Goal: Transaction & Acquisition: Purchase product/service

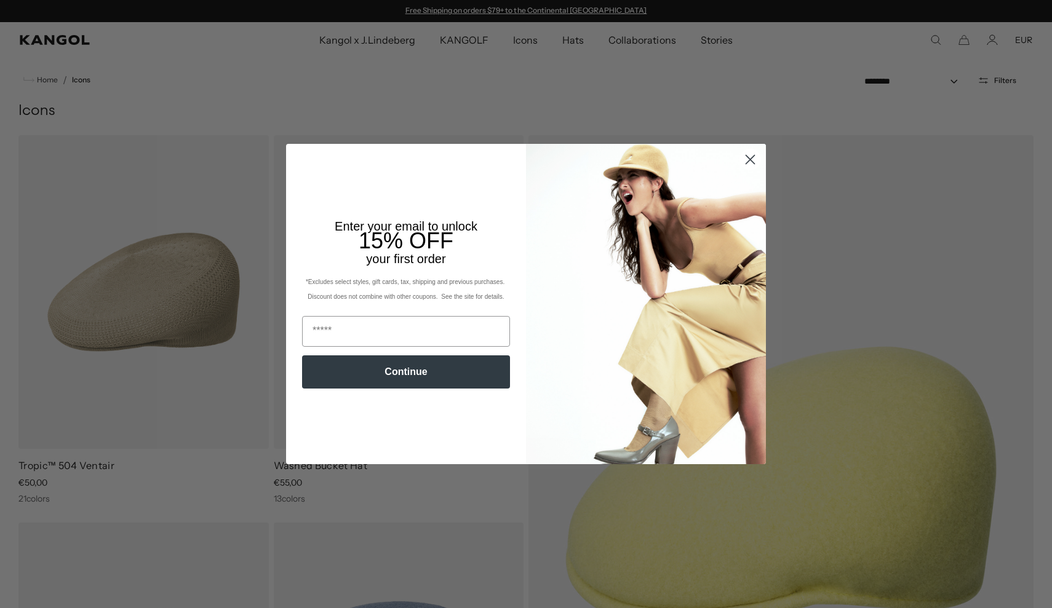
click at [745, 156] on circle "Close dialog" at bounding box center [750, 159] width 20 height 20
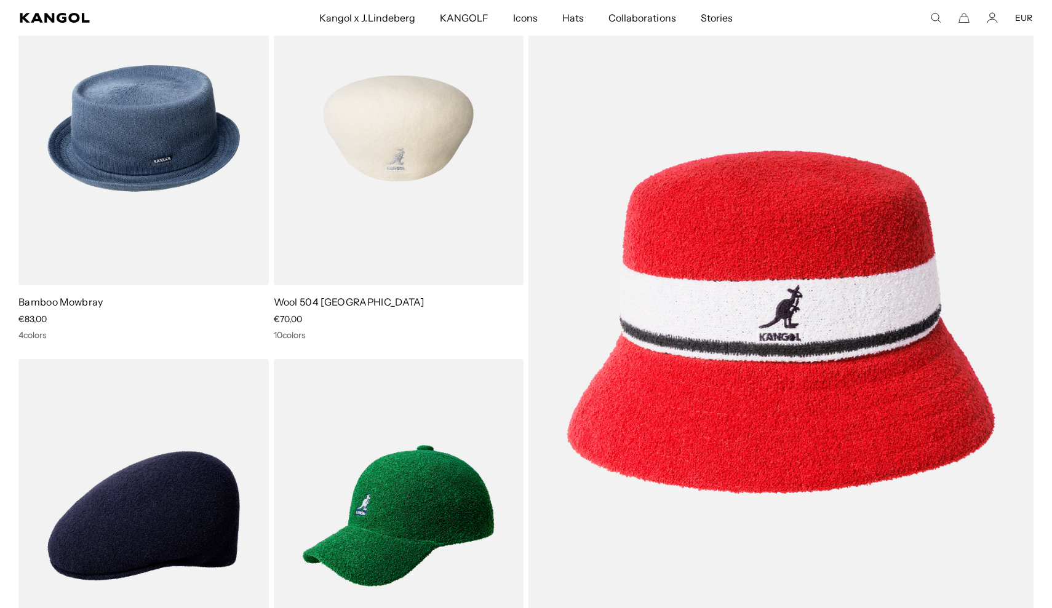
click at [428, 146] on img at bounding box center [399, 129] width 250 height 314
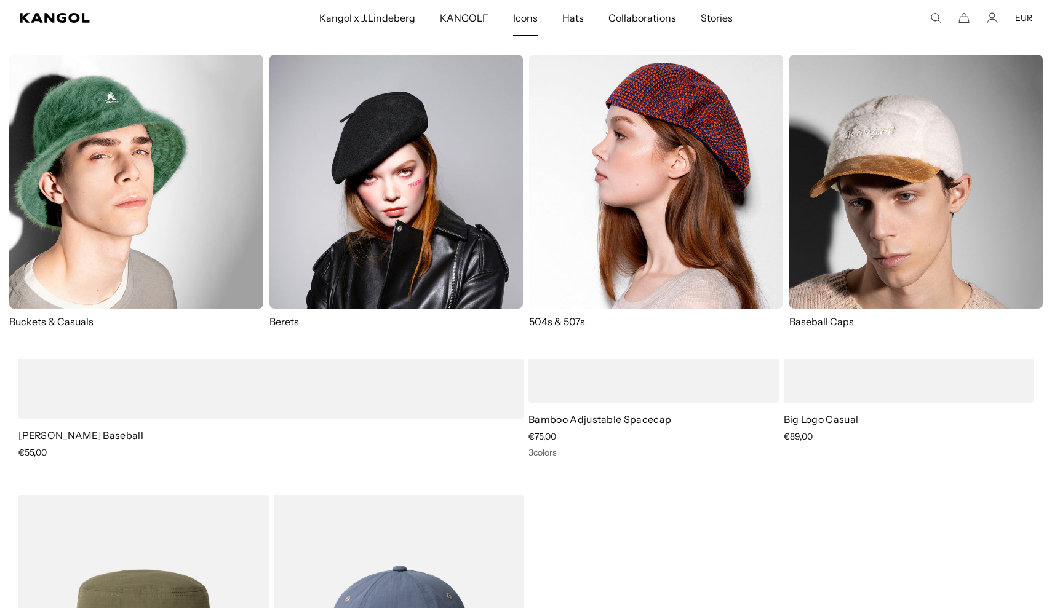
click at [628, 189] on img at bounding box center [656, 182] width 254 height 254
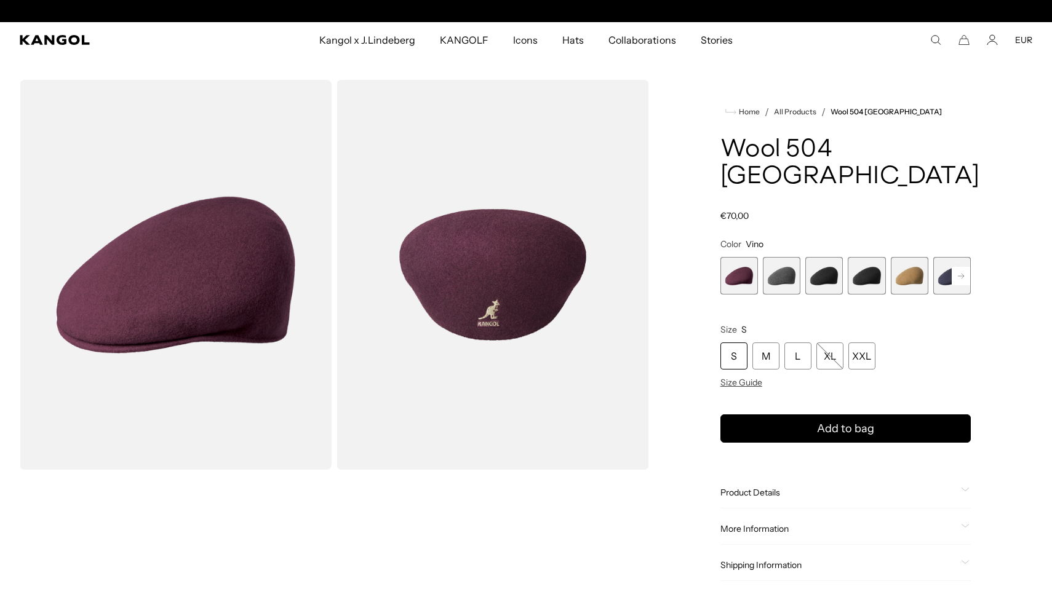
scroll to position [0, 253]
click at [969, 267] on rect at bounding box center [960, 276] width 18 height 18
click at [830, 257] on span "4 of 12" at bounding box center [824, 276] width 38 height 38
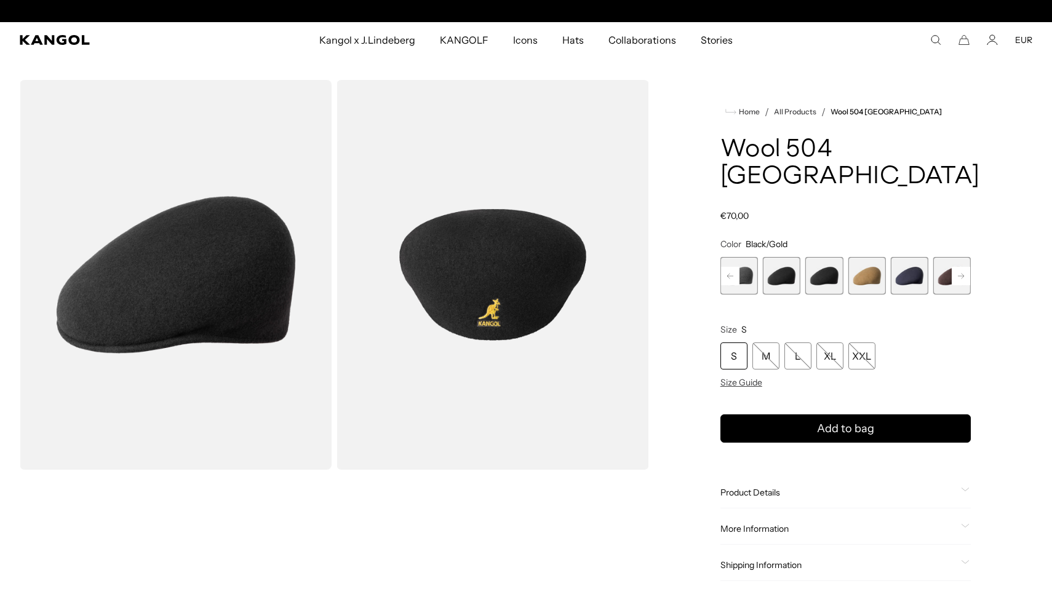
scroll to position [0, 253]
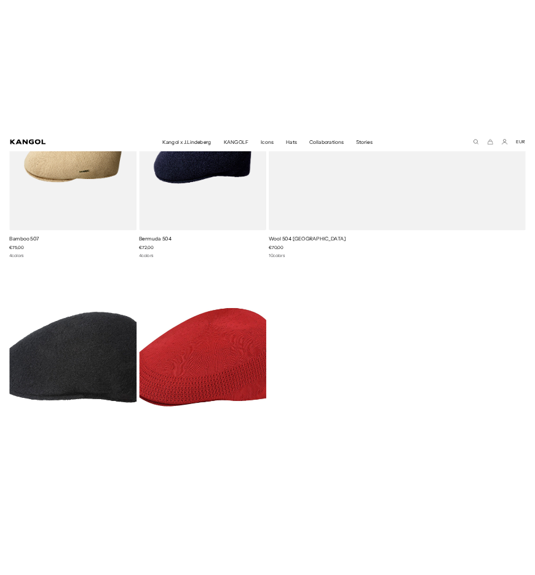
scroll to position [2257, 0]
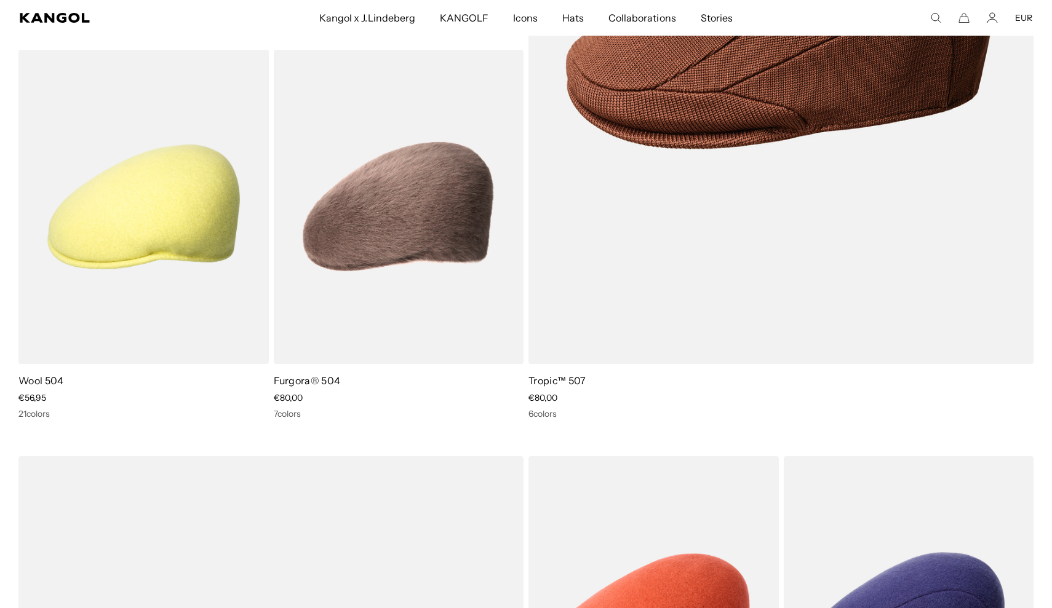
scroll to position [0, 253]
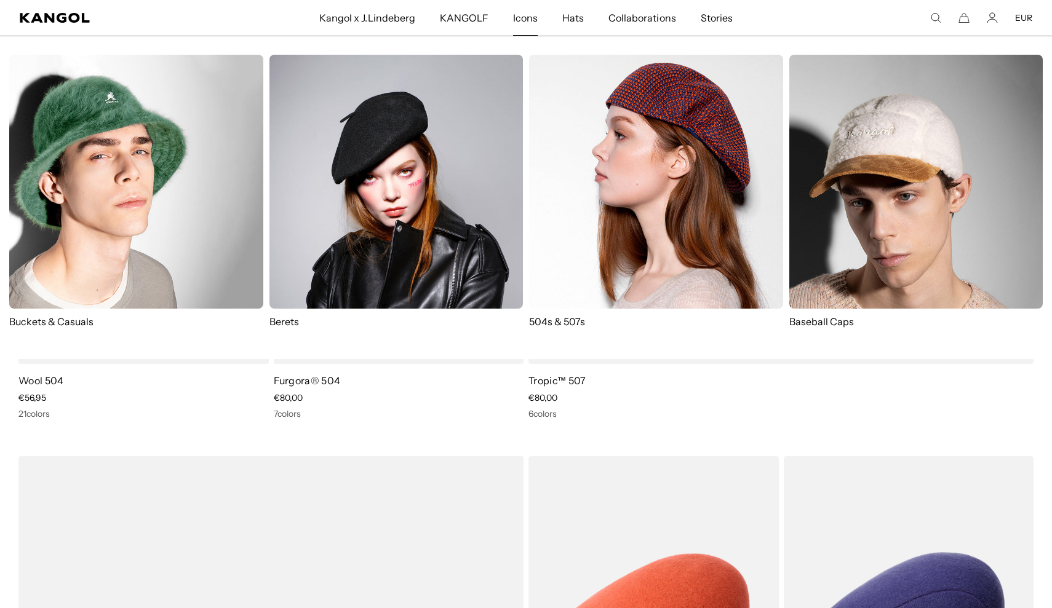
click at [129, 184] on img at bounding box center [136, 182] width 254 height 254
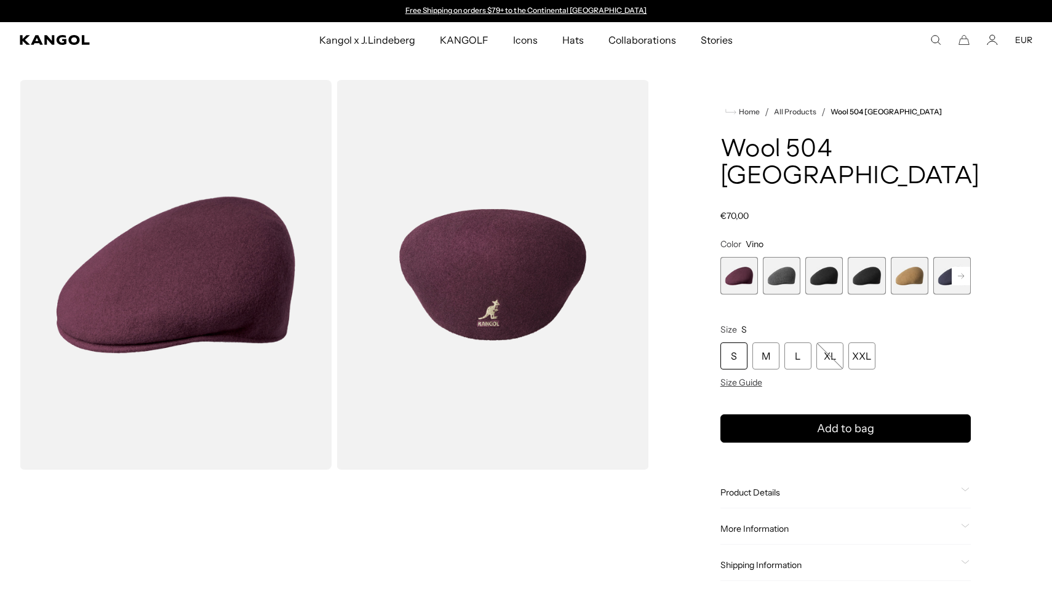
click at [836, 266] on span "3 of 12" at bounding box center [824, 276] width 38 height 38
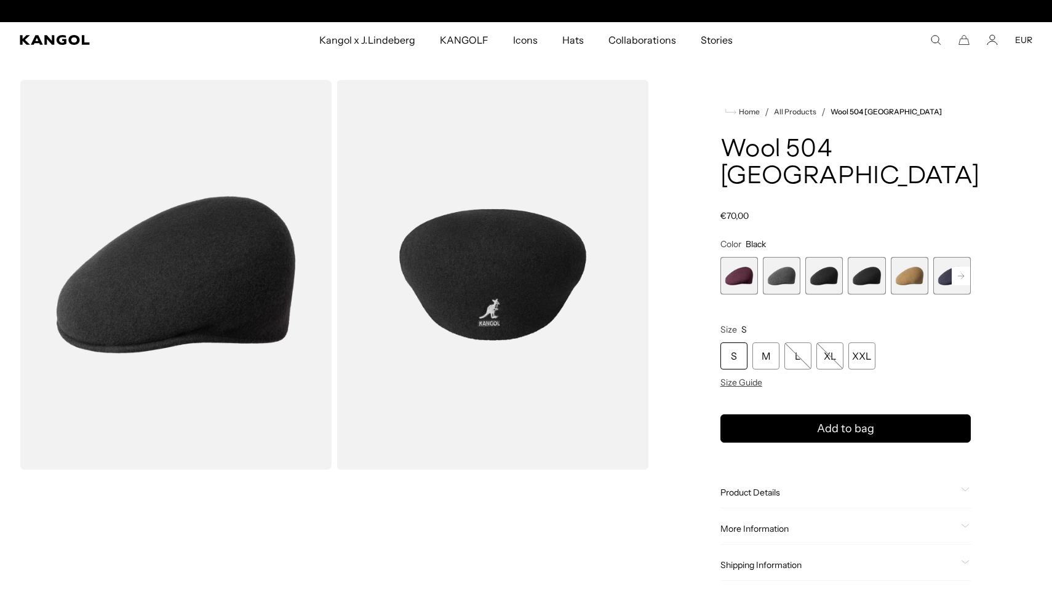
scroll to position [0, 253]
click at [881, 257] on span "4 of 12" at bounding box center [866, 276] width 38 height 38
click at [967, 267] on rect at bounding box center [960, 276] width 18 height 18
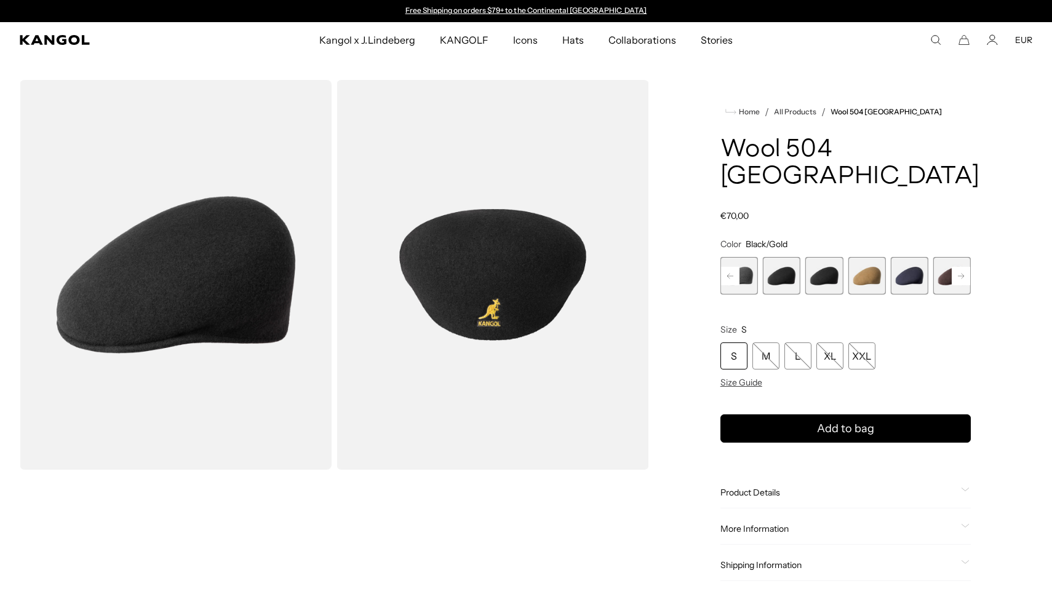
click at [967, 267] on rect at bounding box center [960, 276] width 18 height 18
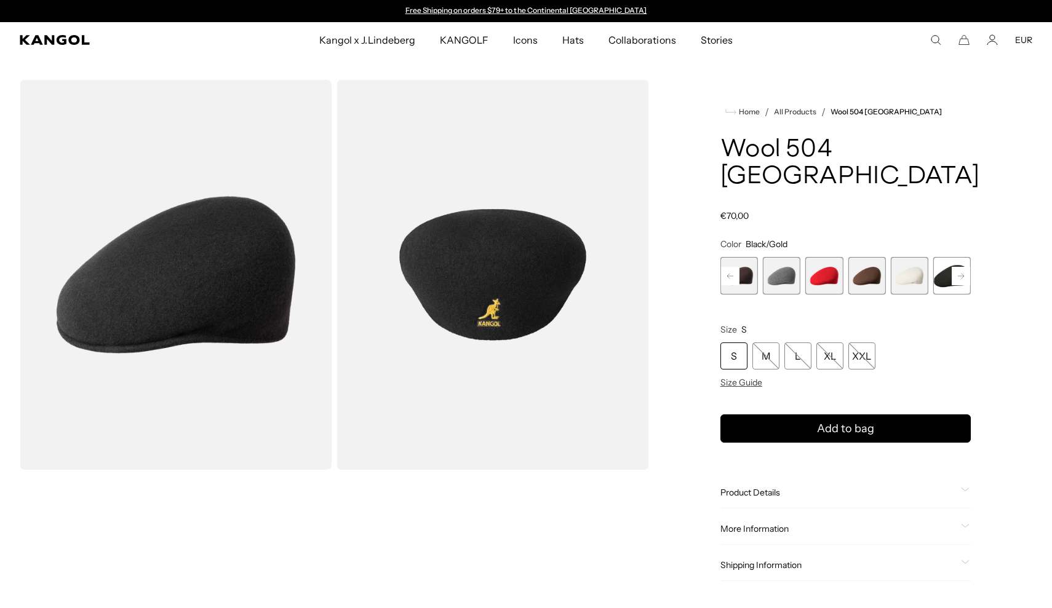
click at [967, 267] on rect at bounding box center [960, 276] width 18 height 18
click at [967, 257] on div "Previous Next Vino Variant sold out or unavailable Dark Flannel Variant sold ou…" at bounding box center [845, 276] width 250 height 38
click at [954, 257] on span "12 of 12" at bounding box center [952, 276] width 38 height 38
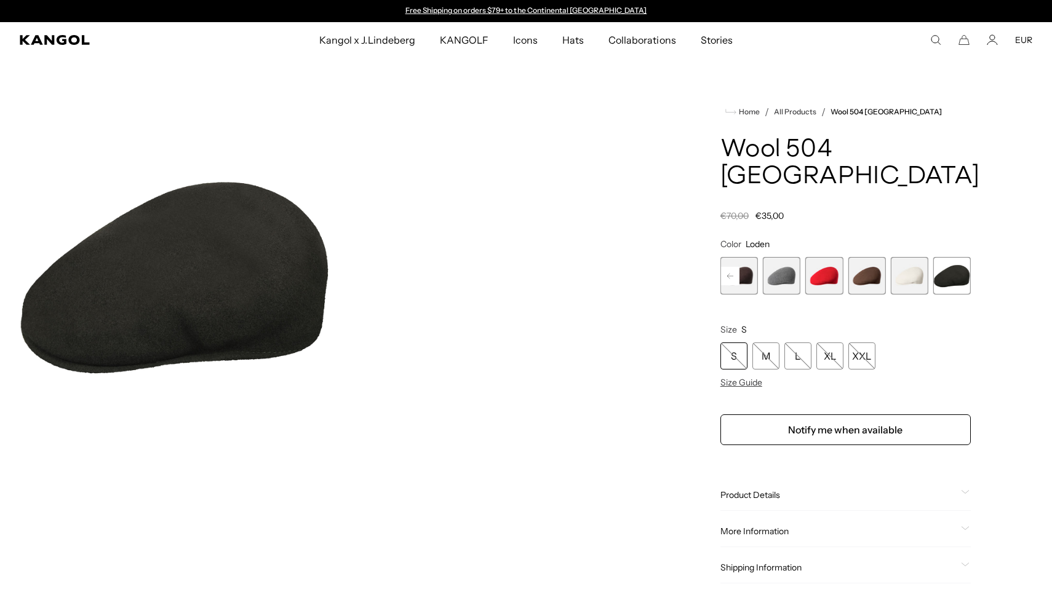
click at [862, 260] on span "10 of 12" at bounding box center [866, 276] width 38 height 38
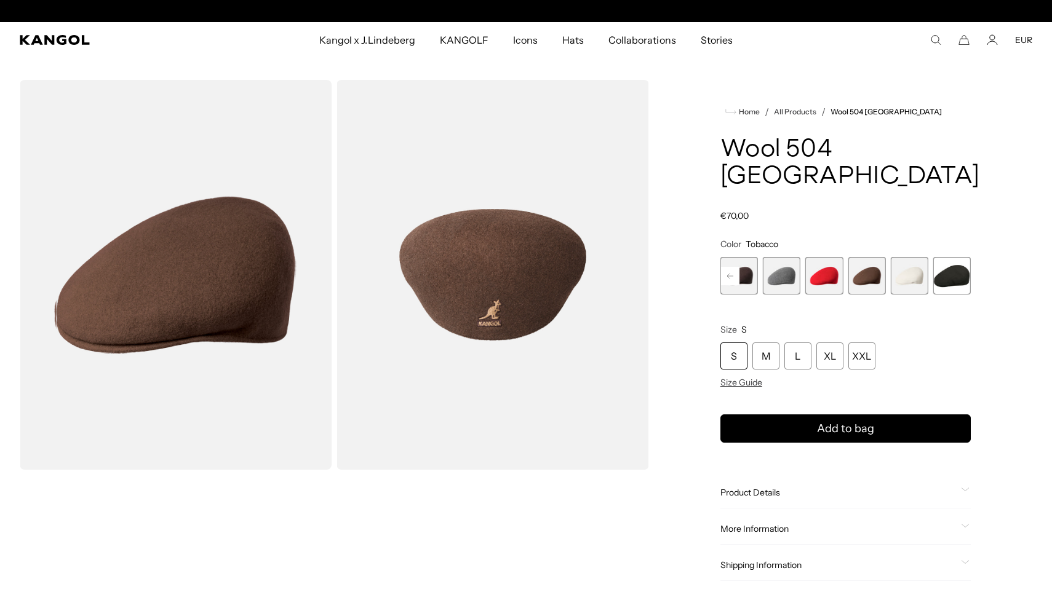
scroll to position [0, 253]
click at [731, 273] on icon at bounding box center [730, 275] width 6 height 5
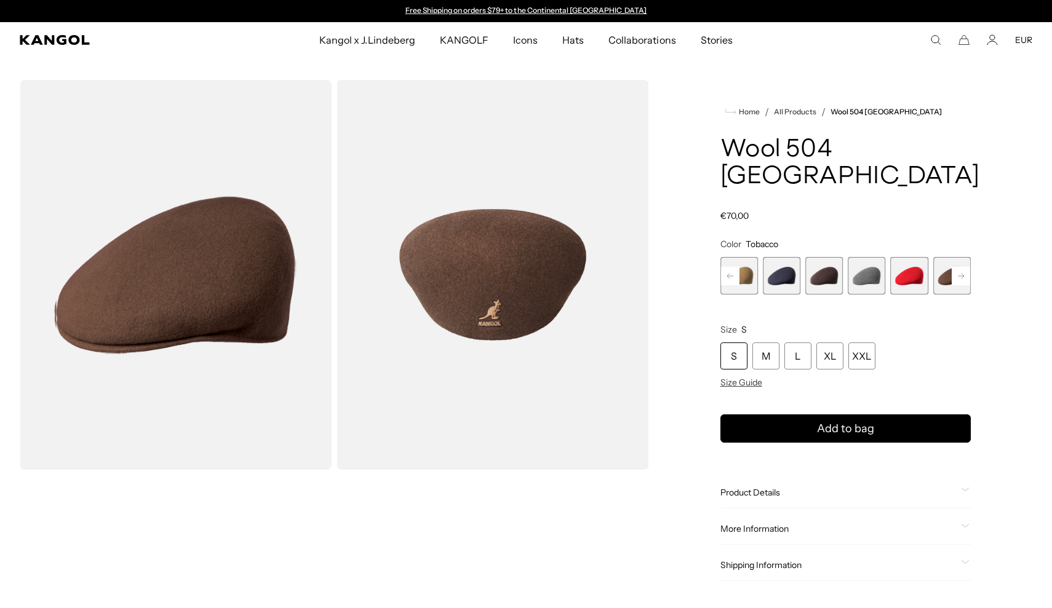
click at [731, 273] on icon at bounding box center [730, 275] width 6 height 5
click at [834, 257] on span "4 of 12" at bounding box center [824, 276] width 38 height 38
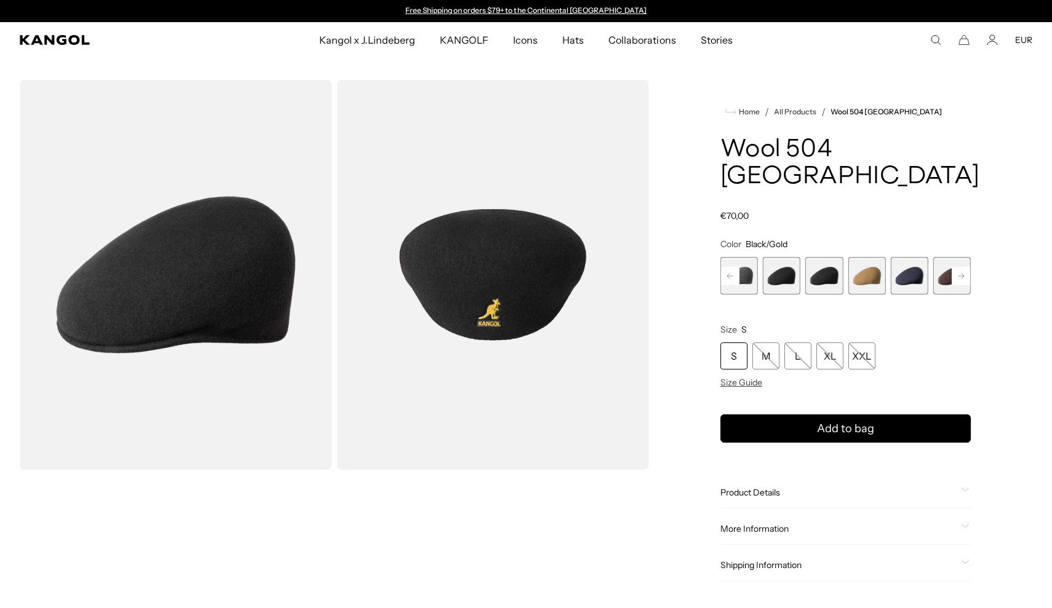
click at [790, 257] on span "3 of 12" at bounding box center [782, 276] width 38 height 38
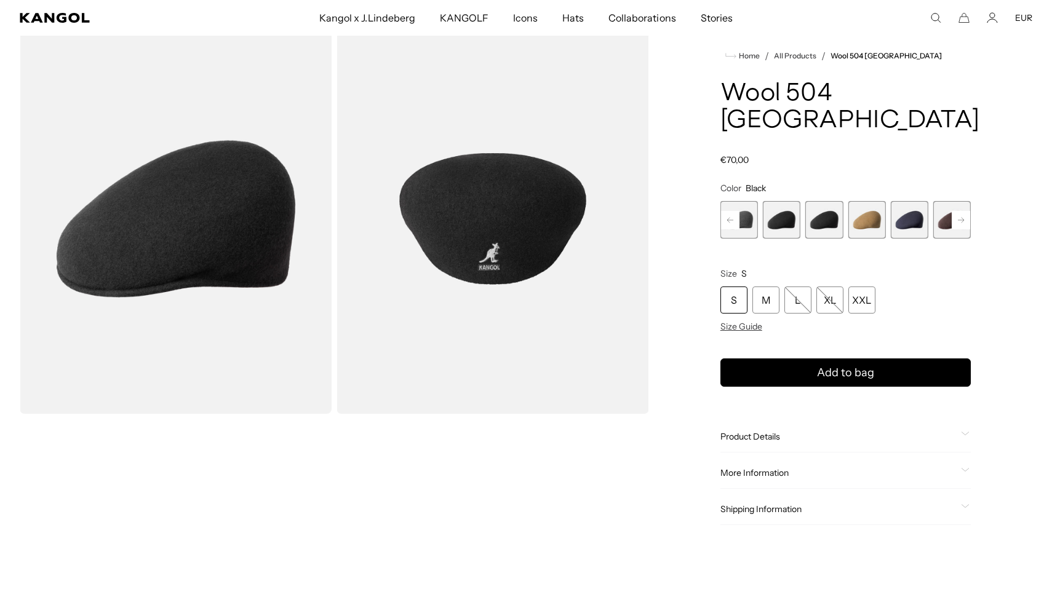
scroll to position [58, 0]
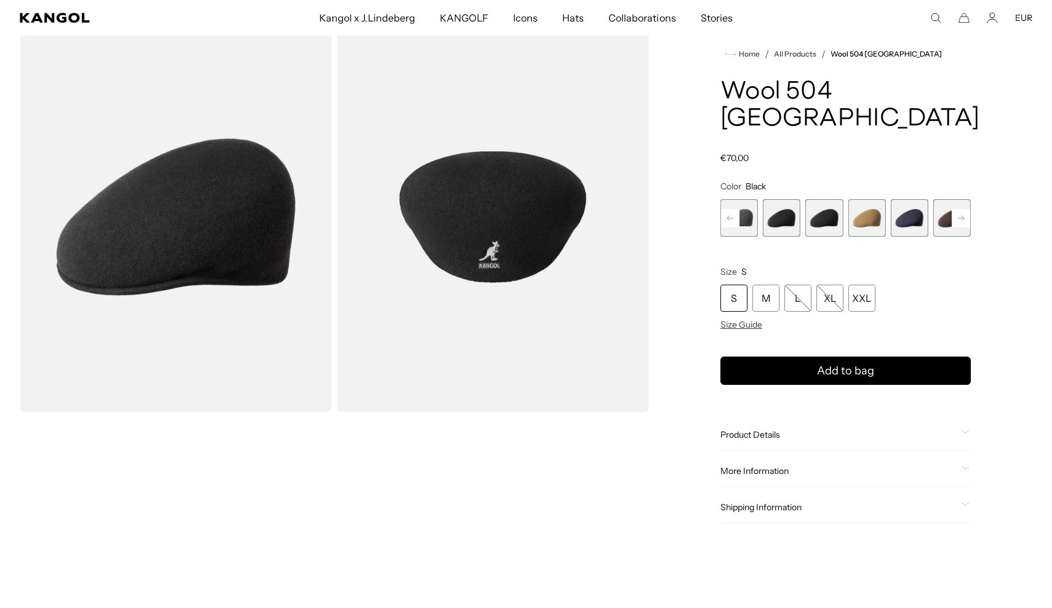
click at [239, 305] on img "Gallery Viewer" at bounding box center [176, 217] width 312 height 390
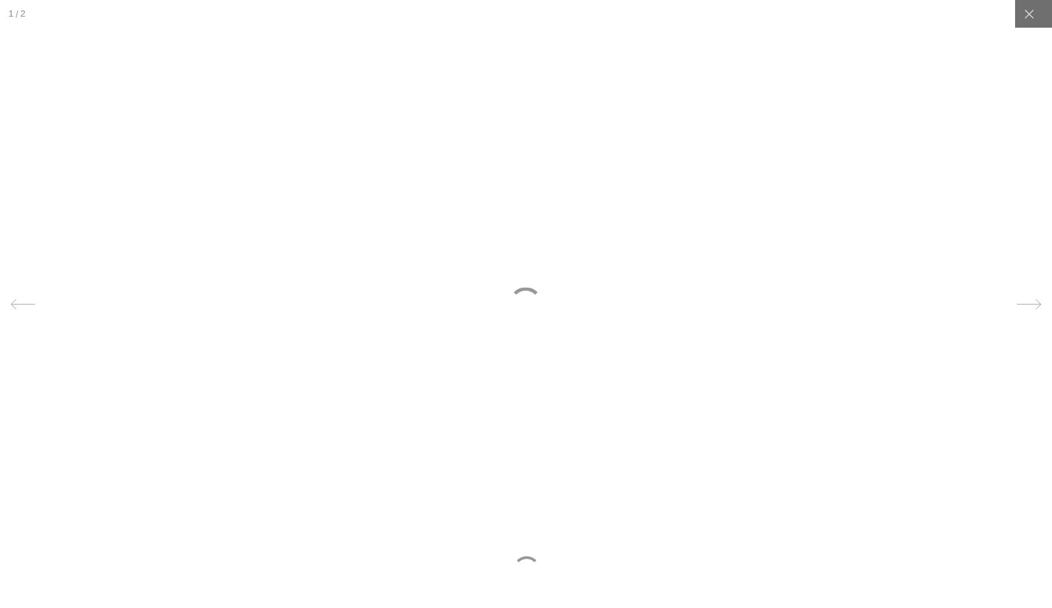
scroll to position [0, 0]
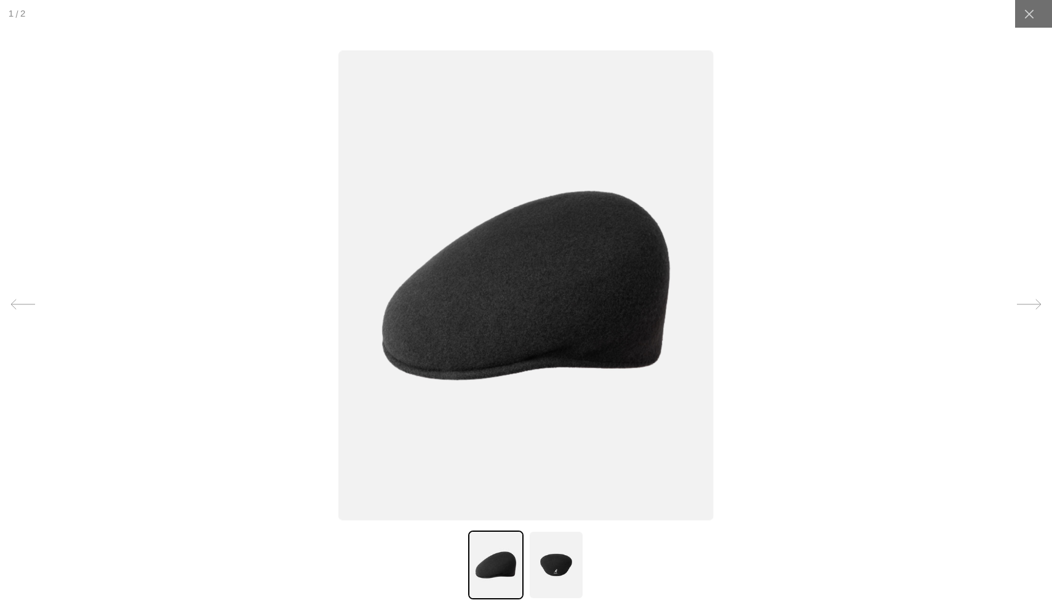
click at [1028, 310] on icon at bounding box center [1028, 304] width 25 height 25
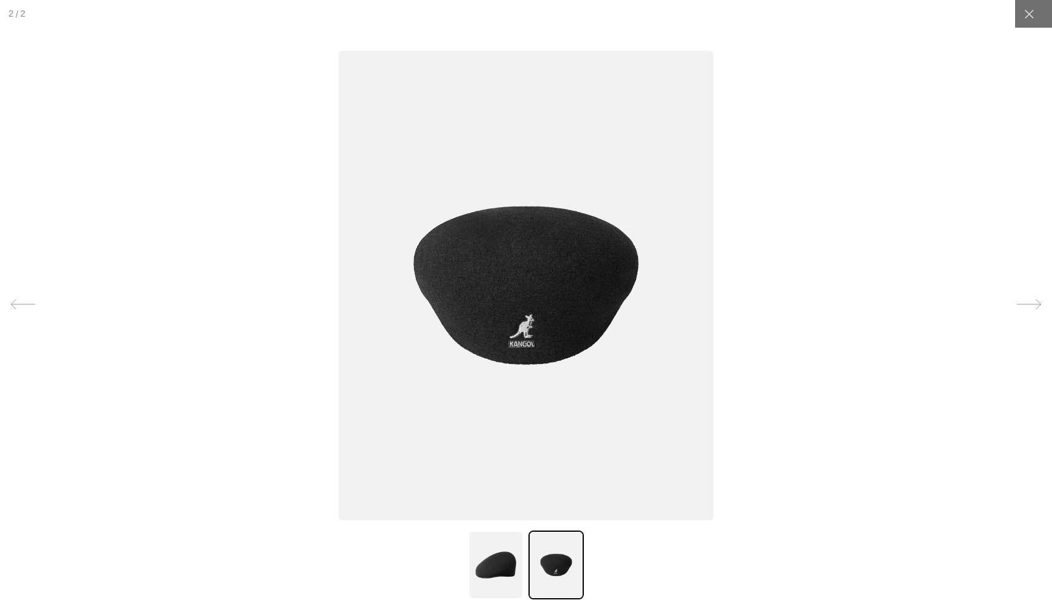
click at [1028, 310] on icon at bounding box center [1028, 304] width 25 height 25
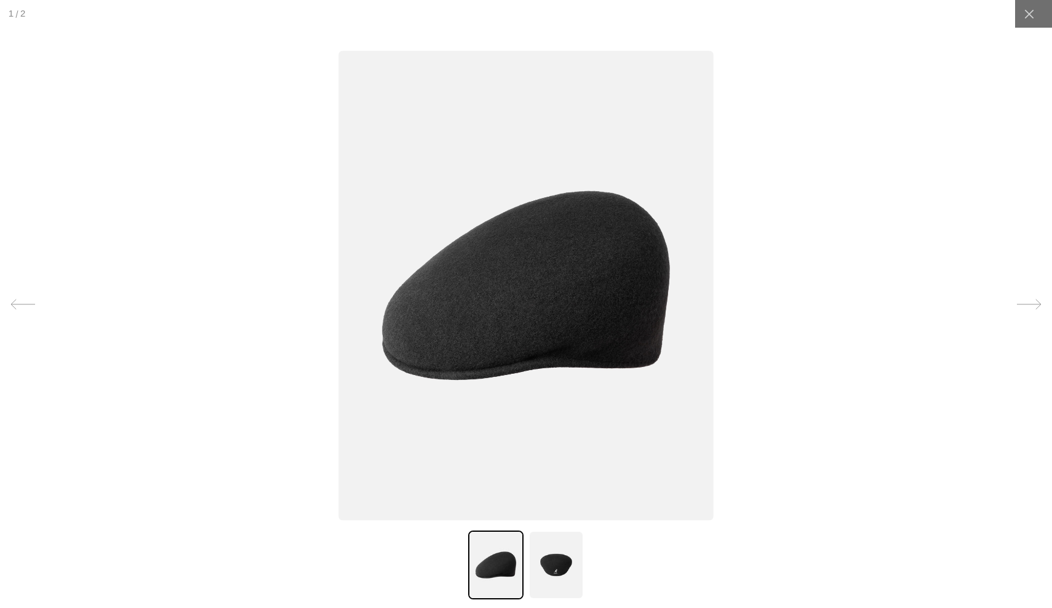
click at [1028, 310] on icon at bounding box center [1028, 304] width 25 height 25
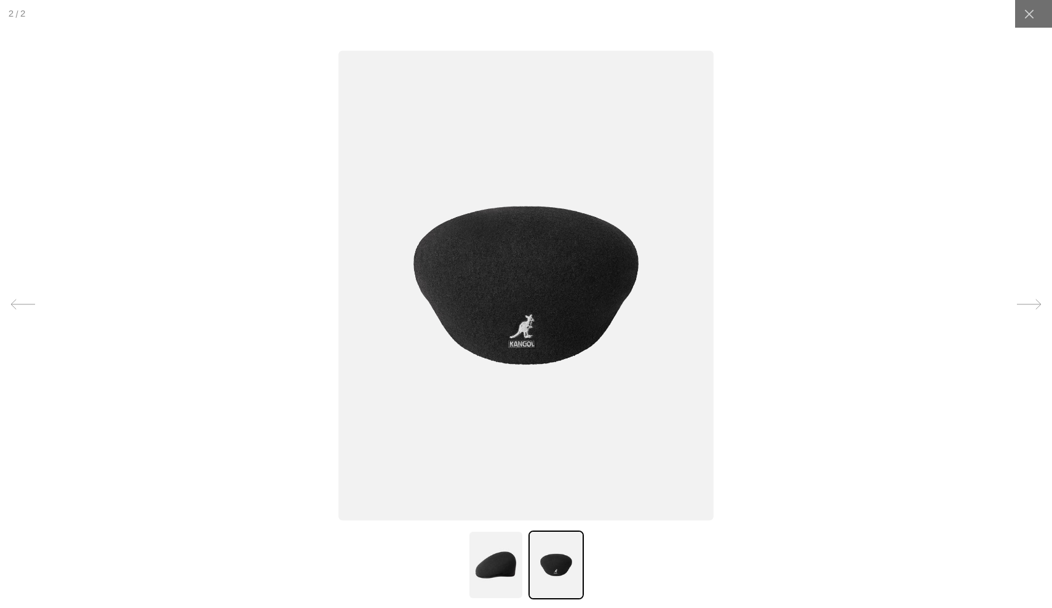
click at [1028, 310] on icon at bounding box center [1028, 304] width 25 height 25
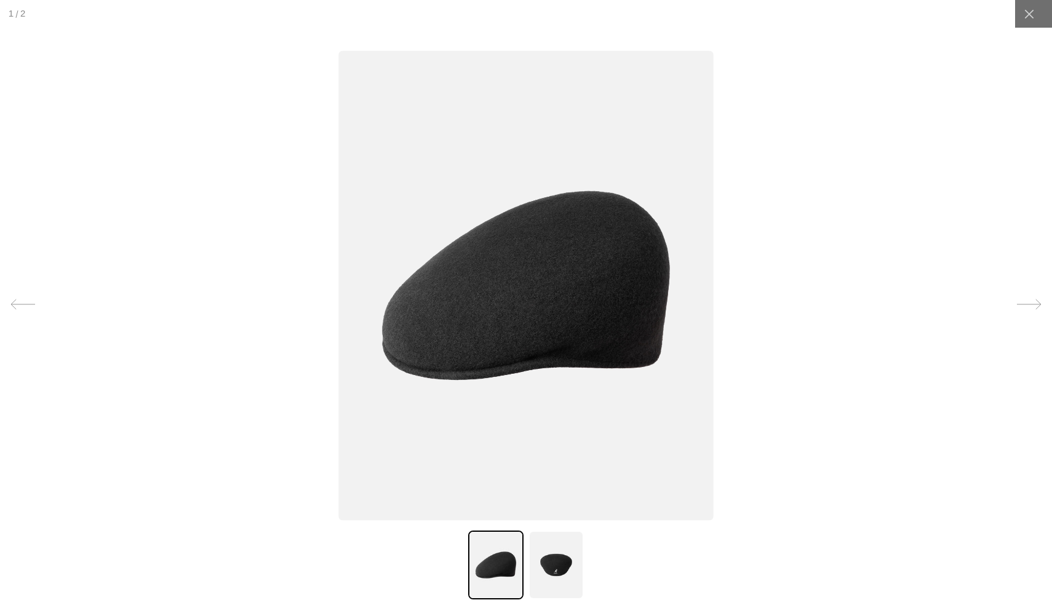
click at [1028, 310] on icon at bounding box center [1028, 304] width 25 height 25
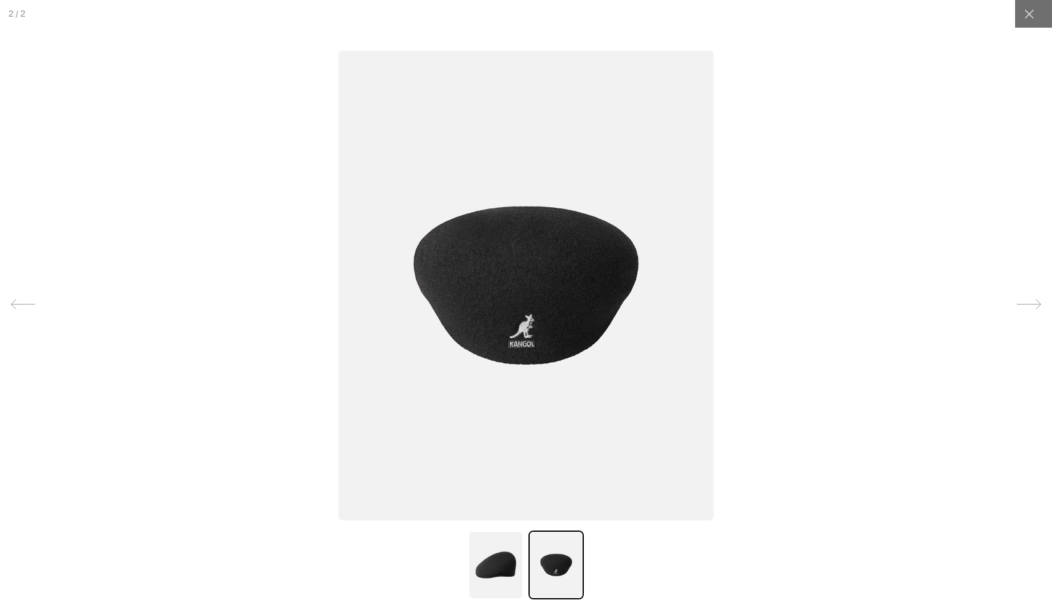
click at [1028, 310] on icon at bounding box center [1028, 304] width 25 height 25
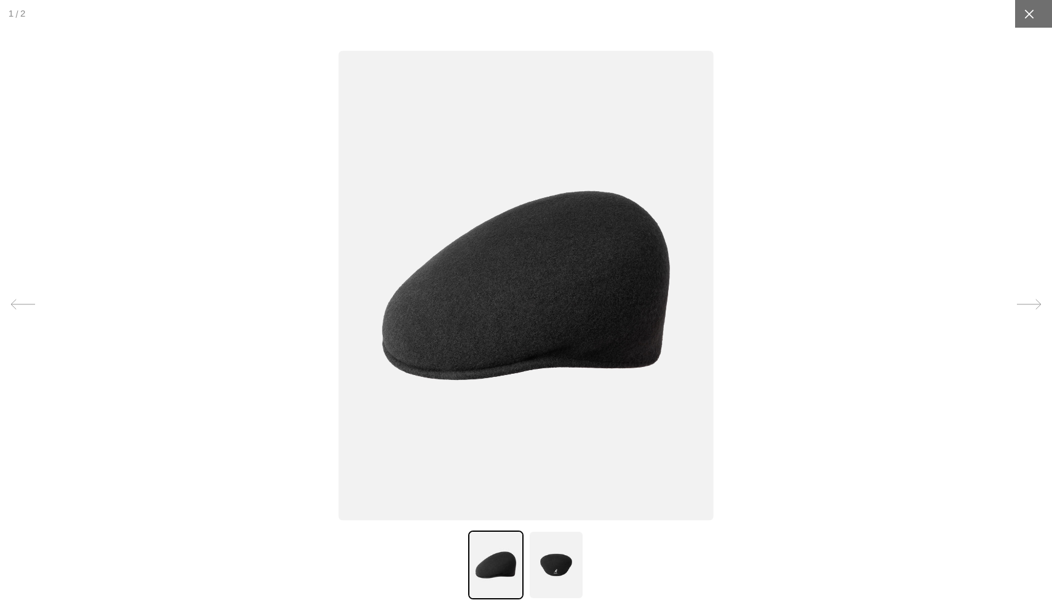
scroll to position [0, 0]
click at [1031, 18] on icon at bounding box center [1029, 14] width 12 height 12
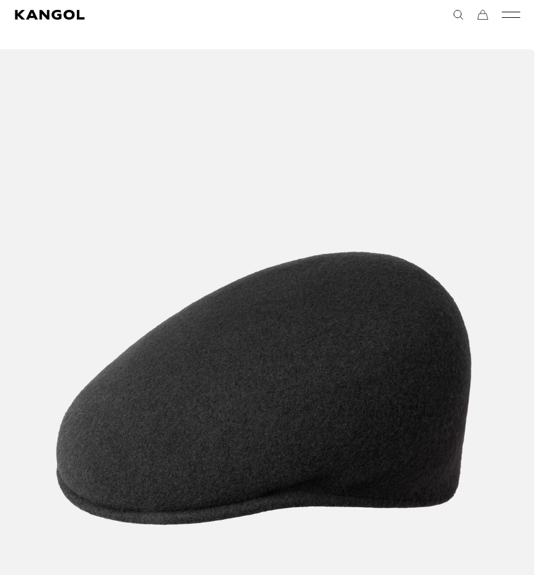
scroll to position [0, 253]
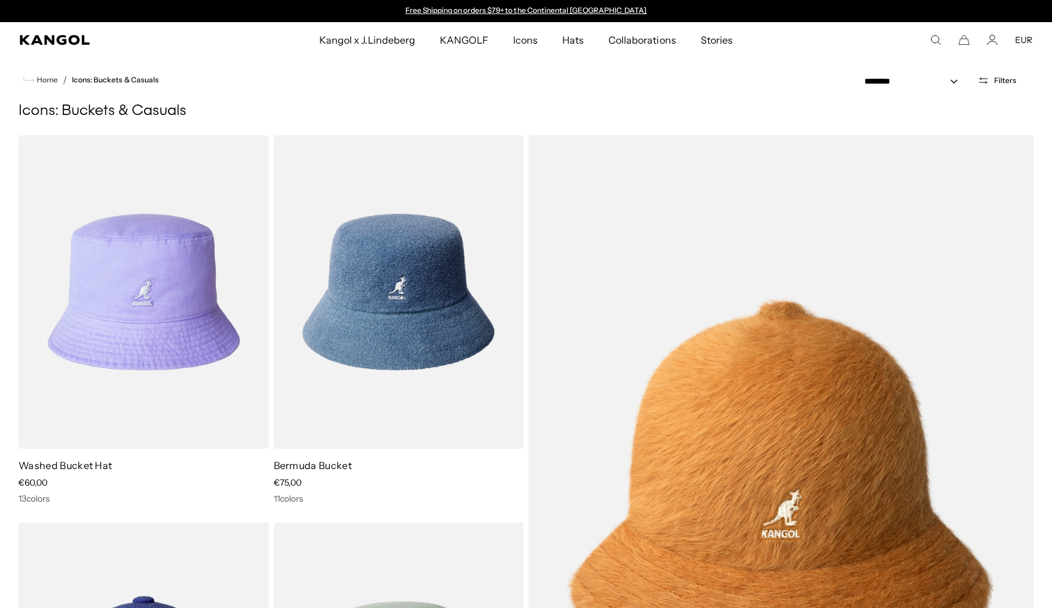
click at [997, 80] on span "Filters" at bounding box center [1005, 80] width 22 height 9
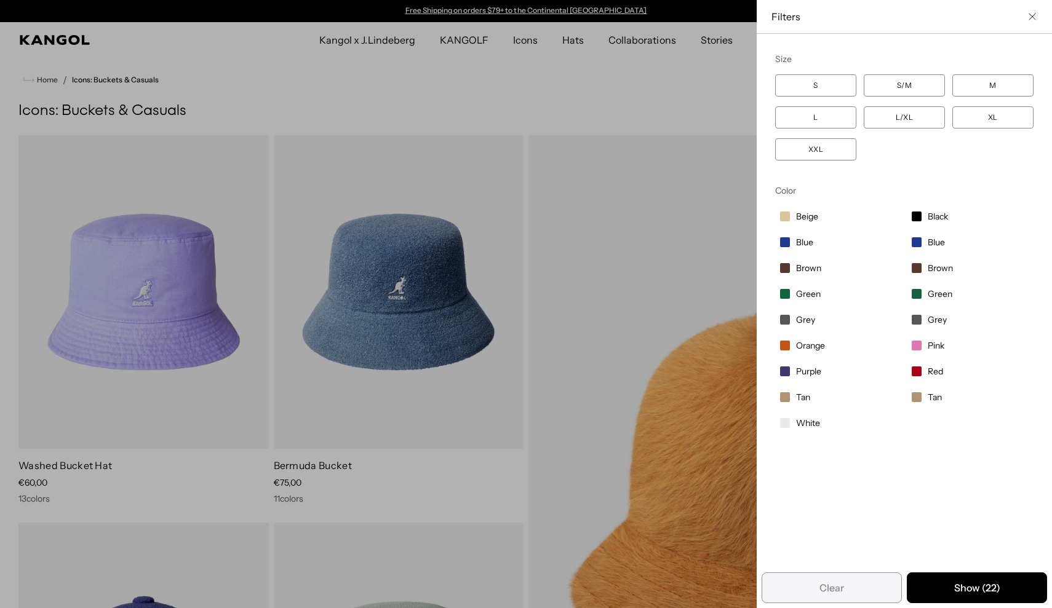
click at [916, 217] on span "Filter options" at bounding box center [916, 217] width 10 height 10
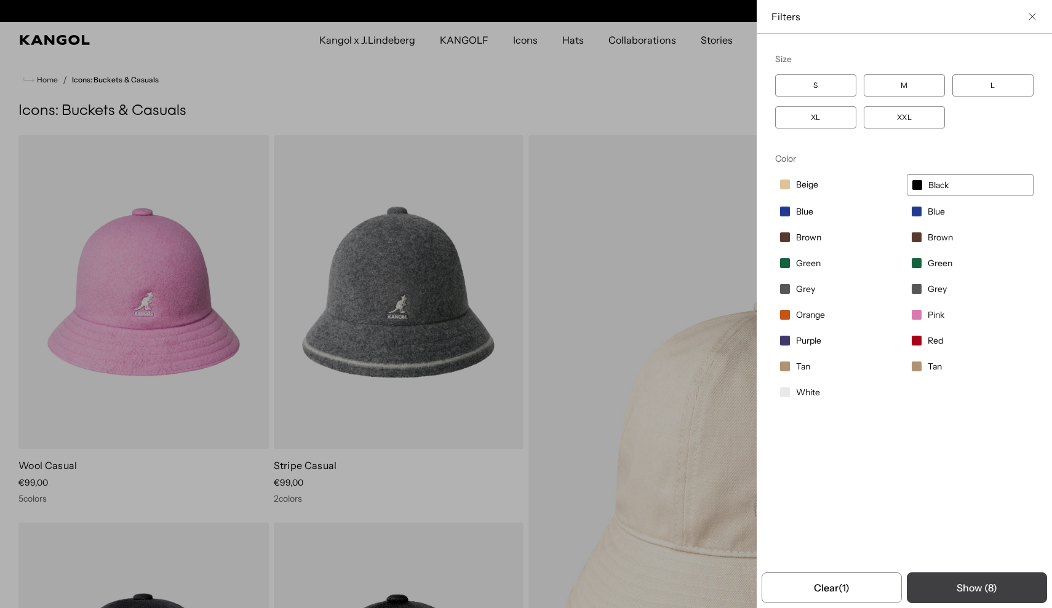
scroll to position [0, 253]
click at [983, 586] on button "Show ( 8 )" at bounding box center [976, 587] width 140 height 31
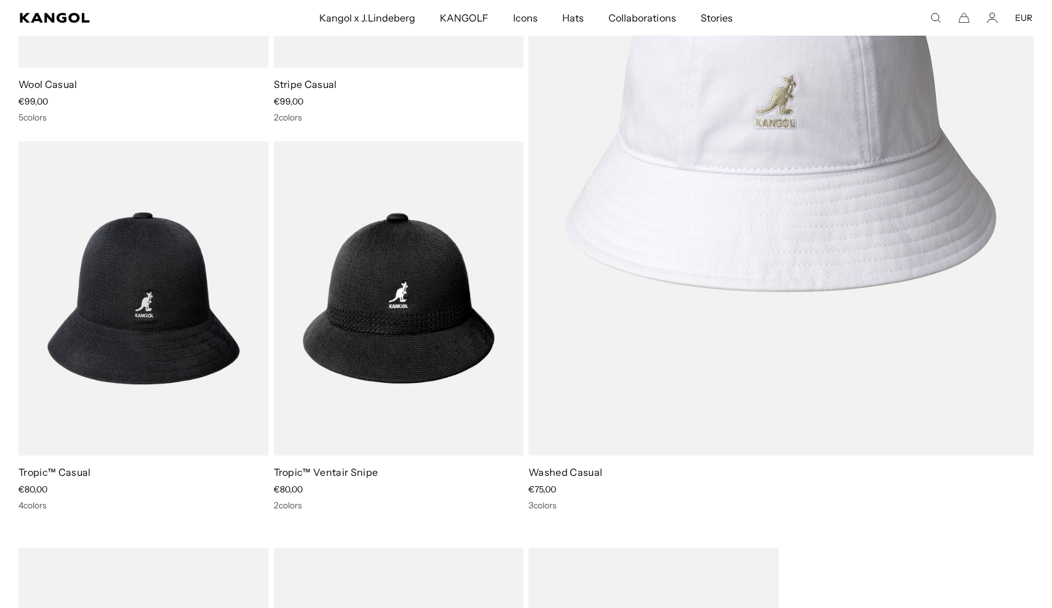
scroll to position [385, 0]
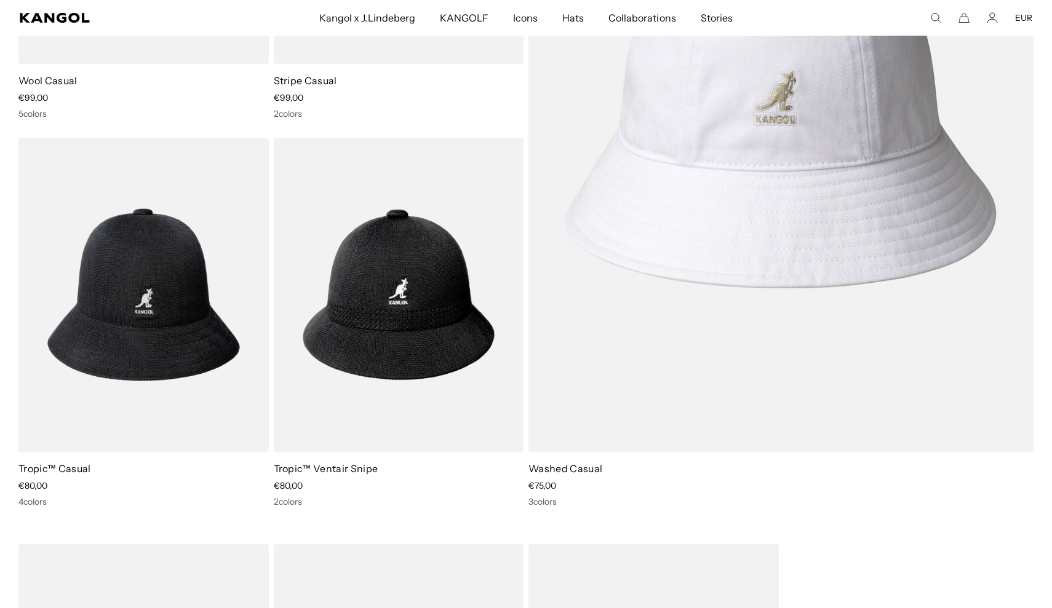
click at [890, 215] on img at bounding box center [780, 101] width 505 height 702
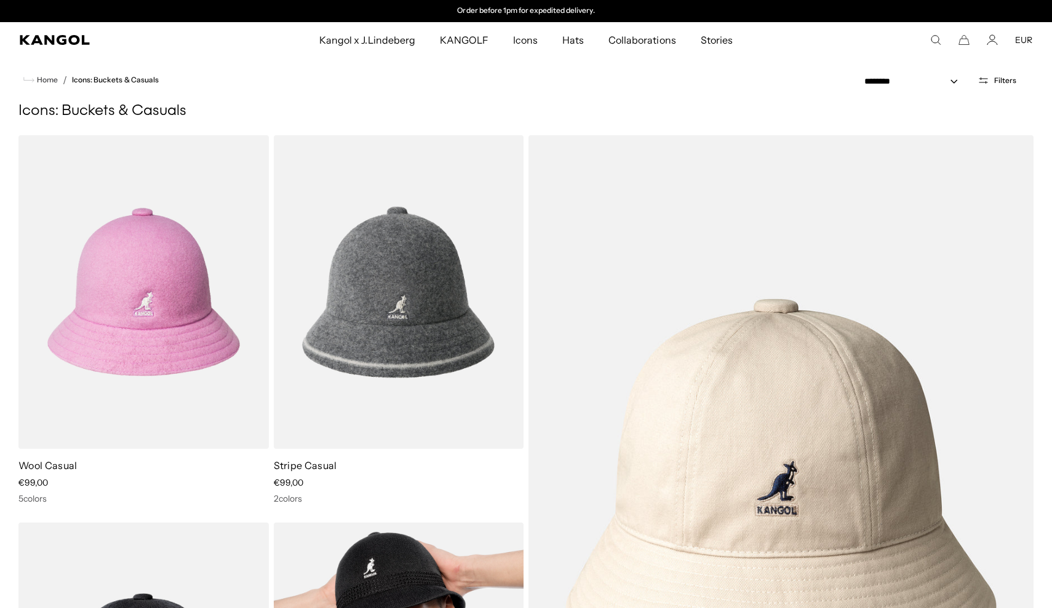
scroll to position [0, 0]
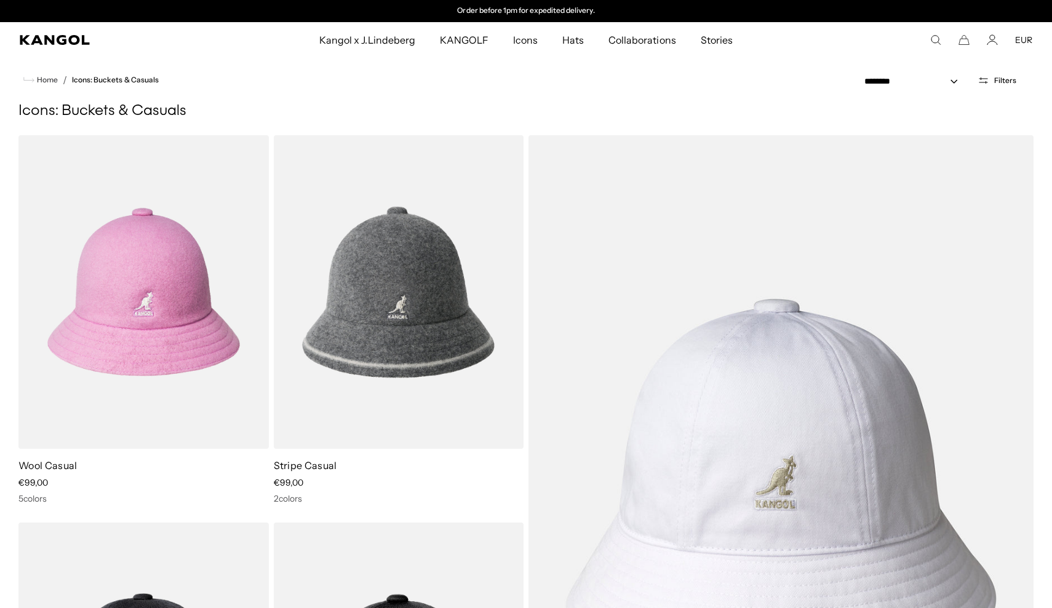
scroll to position [-1, 0]
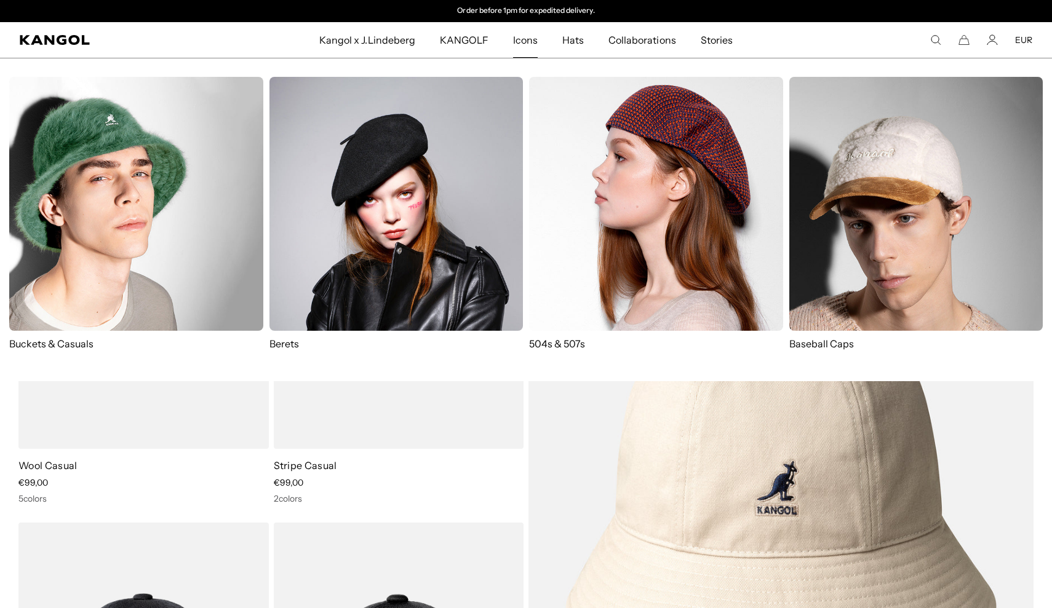
click at [633, 237] on img at bounding box center [656, 204] width 254 height 254
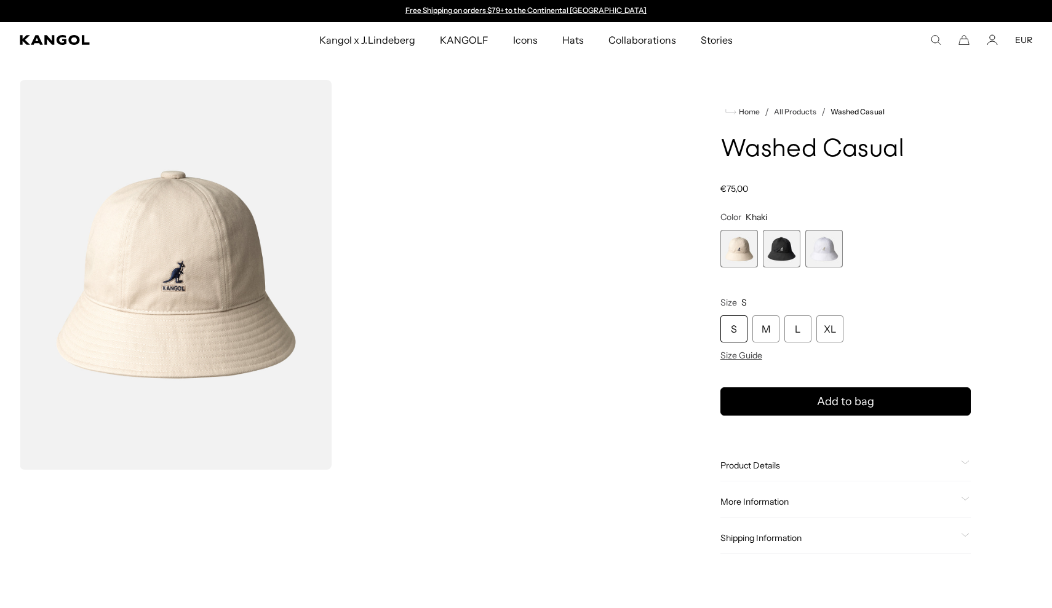
click at [783, 253] on span "2 of 3" at bounding box center [782, 249] width 38 height 38
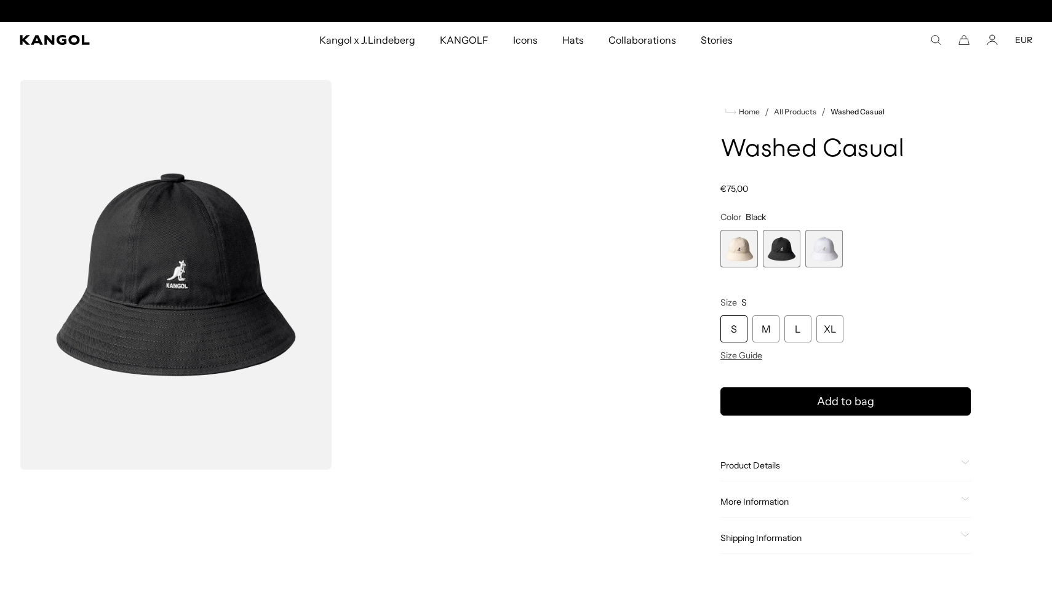
scroll to position [0, 253]
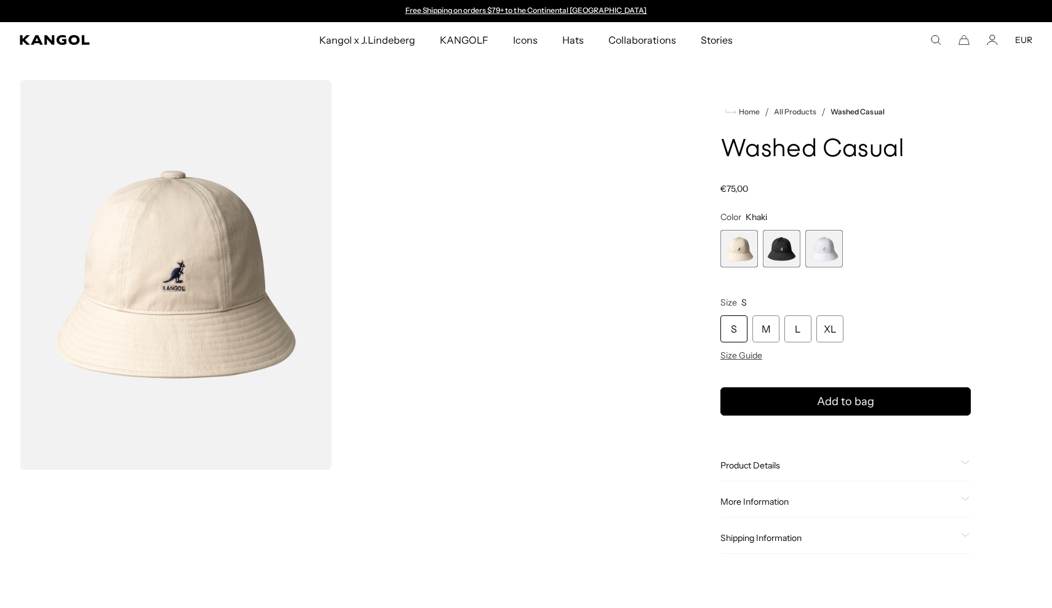
click at [776, 251] on span "2 of 3" at bounding box center [782, 249] width 38 height 38
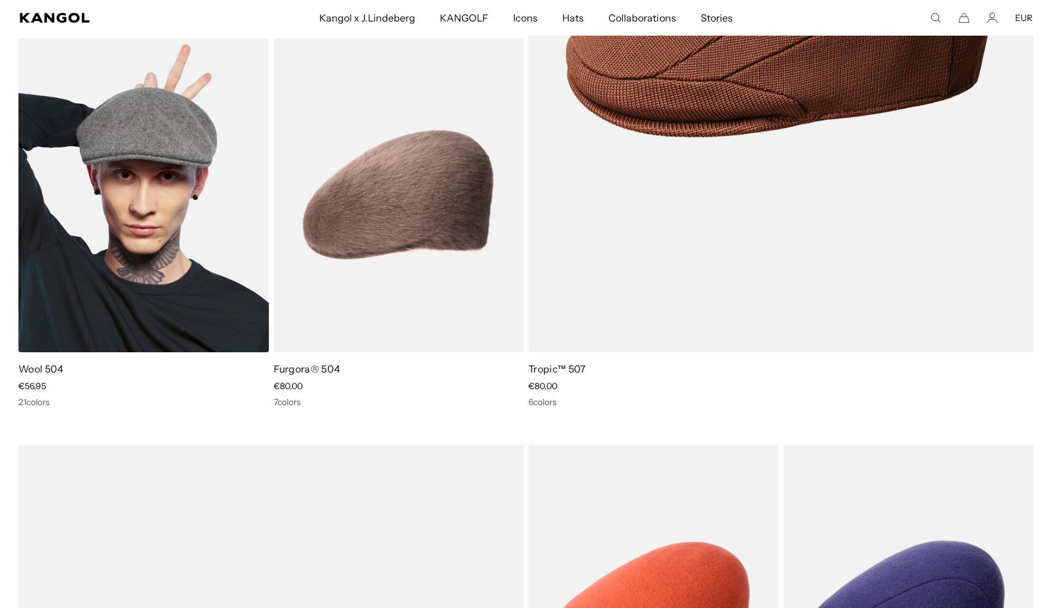
scroll to position [0, 253]
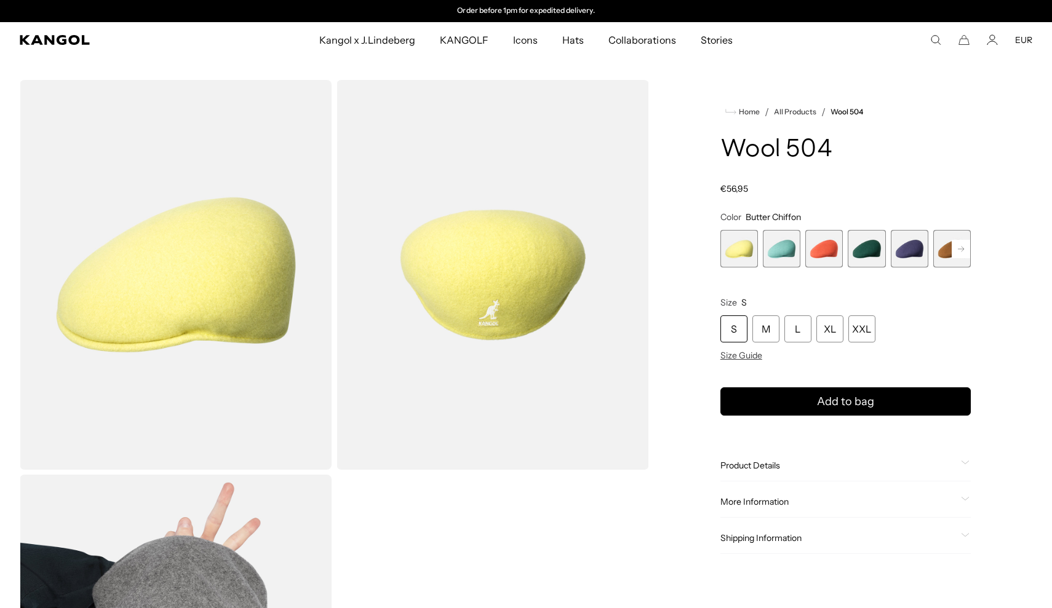
click at [965, 253] on rect at bounding box center [960, 249] width 18 height 18
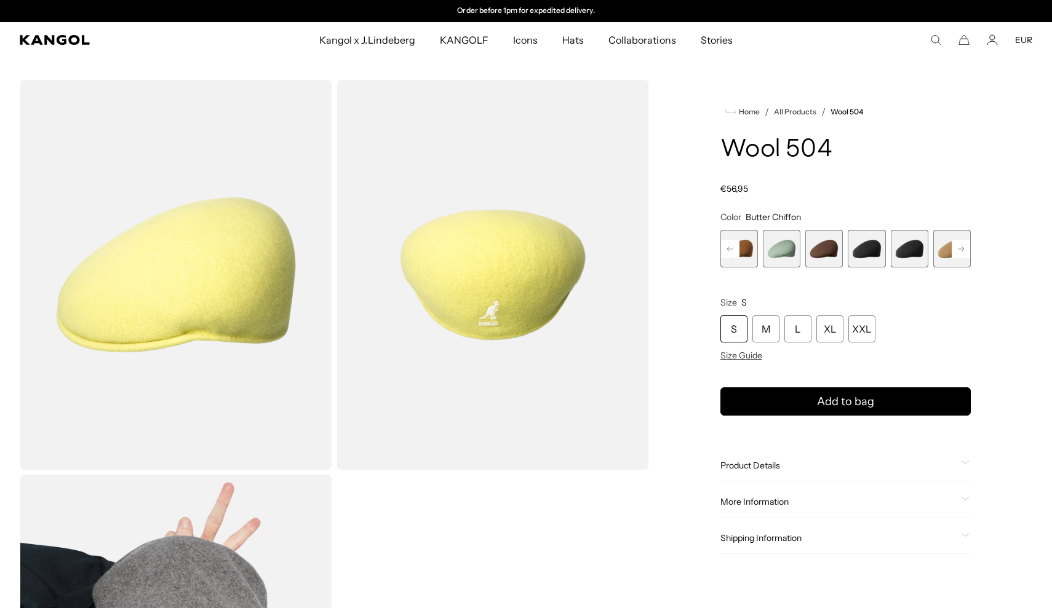
click at [965, 253] on rect at bounding box center [960, 249] width 18 height 18
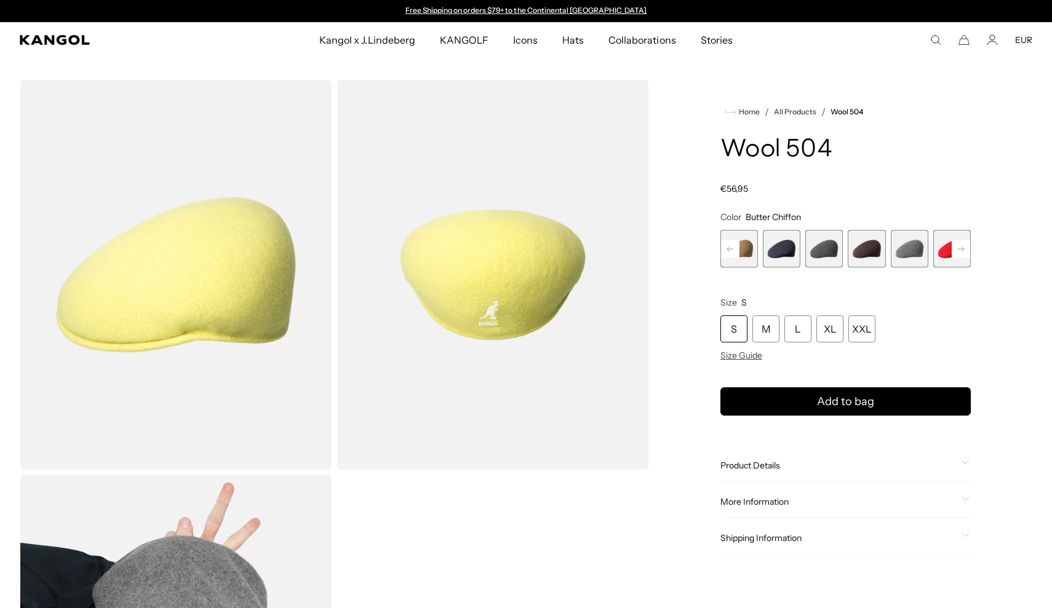
click at [965, 253] on rect at bounding box center [960, 249] width 18 height 18
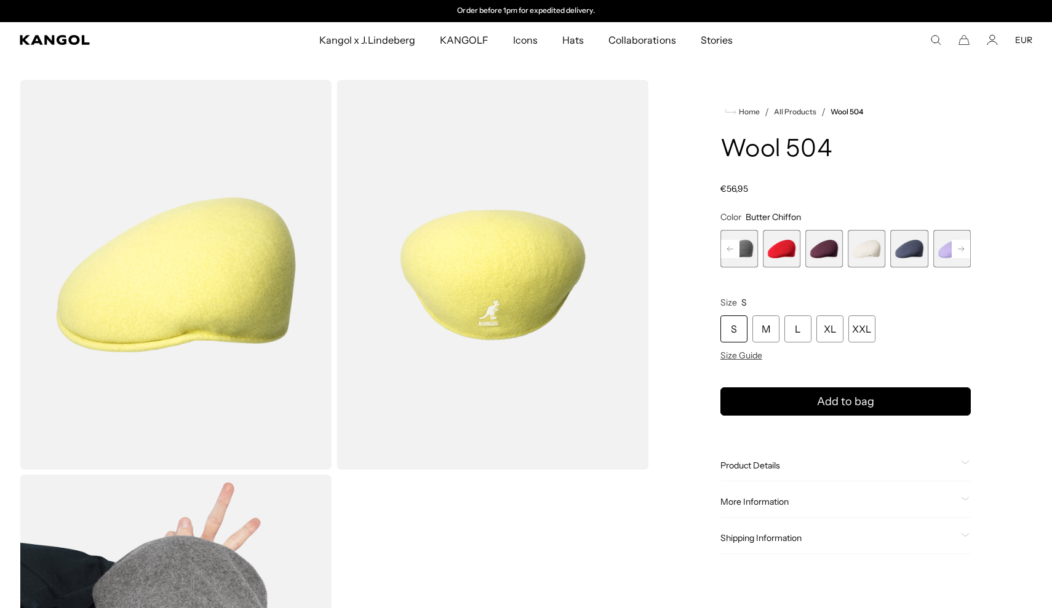
click at [965, 253] on rect at bounding box center [960, 249] width 18 height 18
click at [965, 253] on span "21 of 21" at bounding box center [952, 249] width 38 height 38
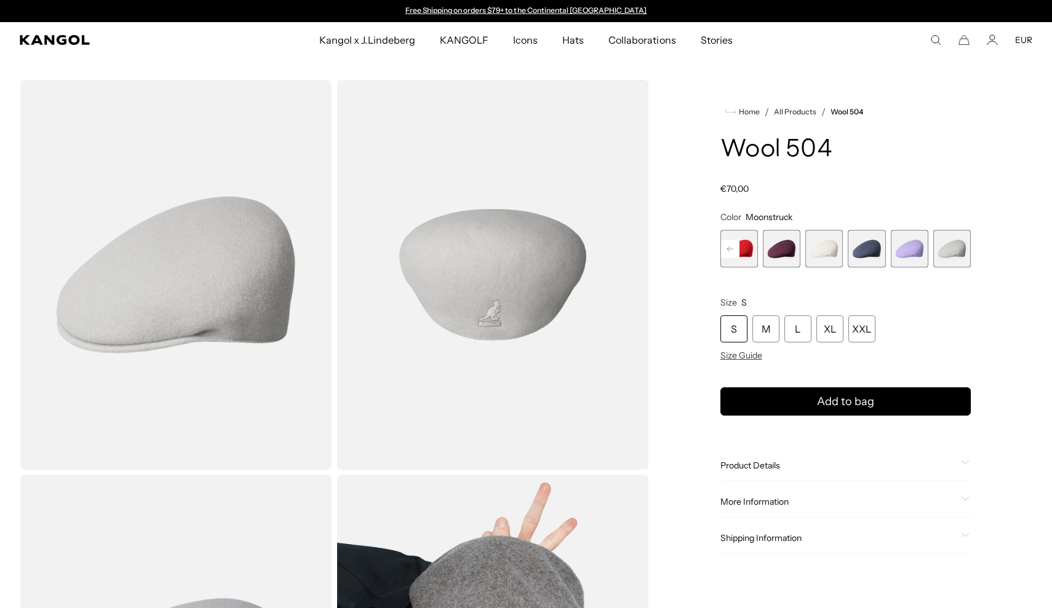
click at [724, 244] on rect at bounding box center [730, 249] width 18 height 18
click at [856, 263] on span "15 of 21" at bounding box center [866, 249] width 38 height 38
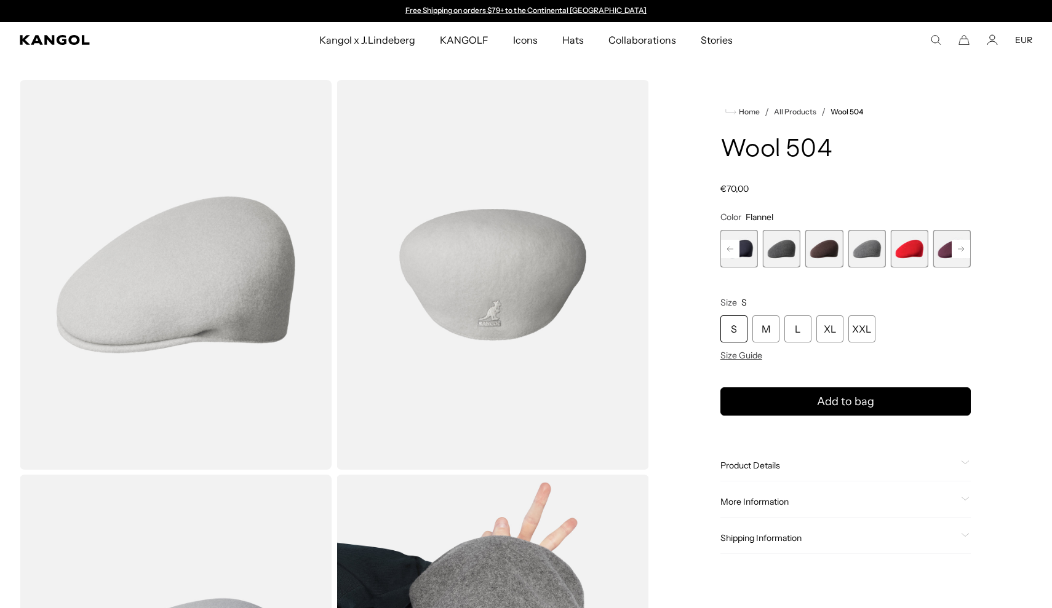
click at [833, 262] on span "14 of 21" at bounding box center [824, 249] width 38 height 38
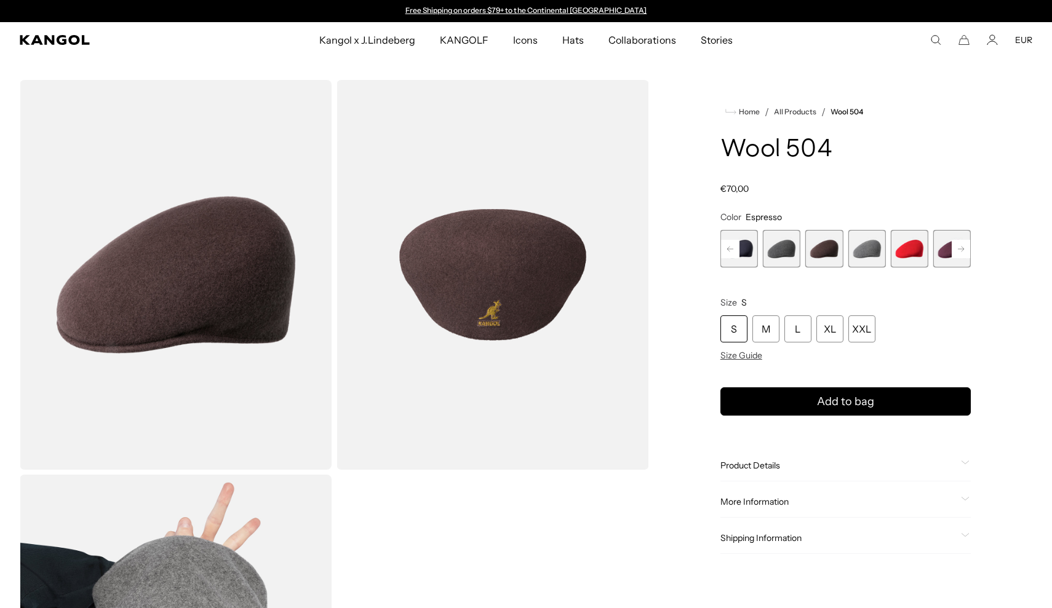
click at [731, 248] on rect at bounding box center [730, 249] width 18 height 18
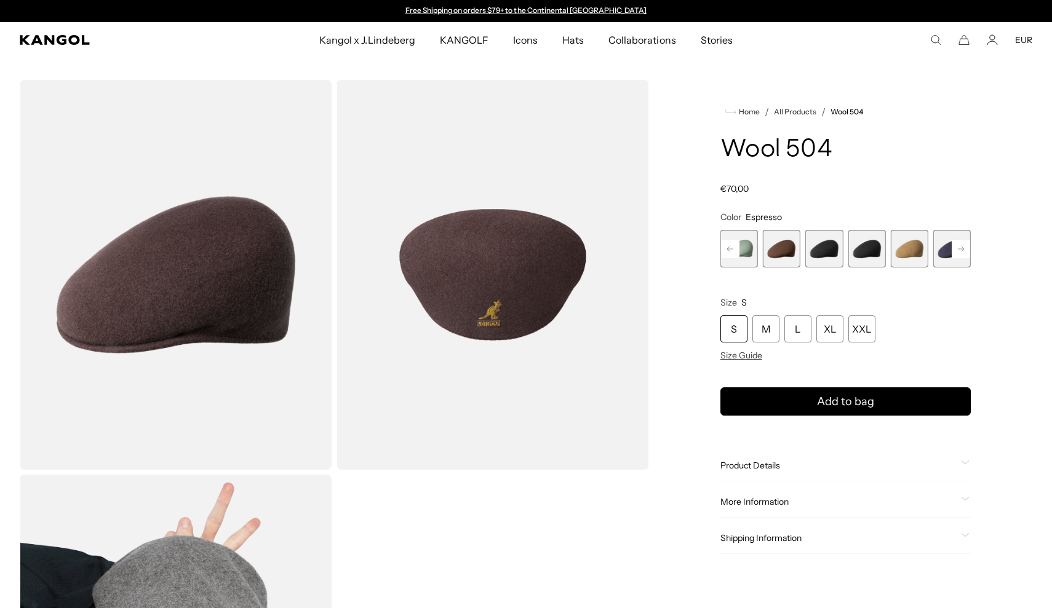
click at [731, 248] on rect at bounding box center [730, 249] width 18 height 18
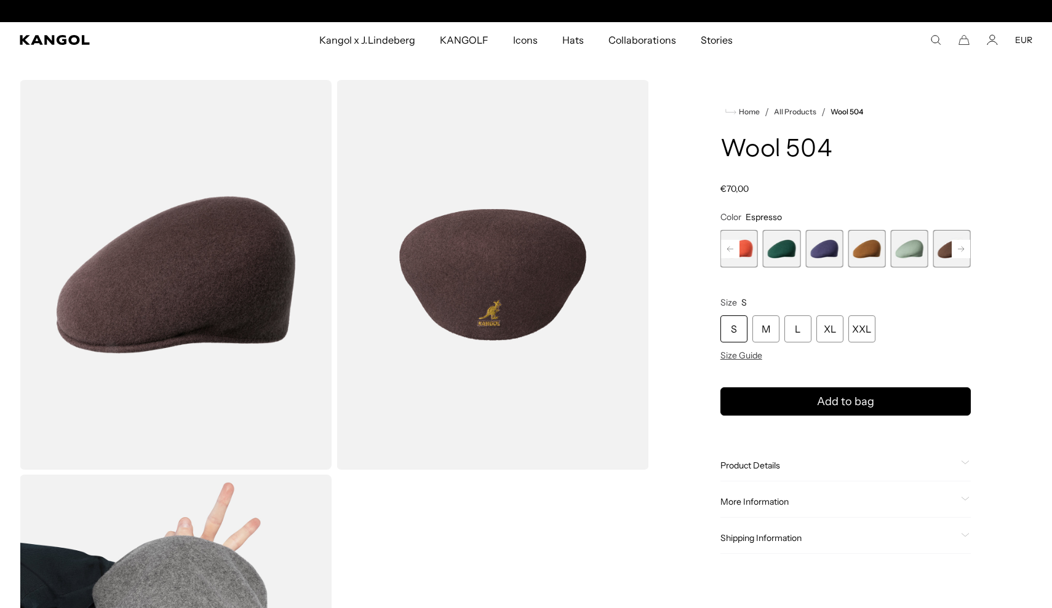
scroll to position [0, 253]
click at [731, 248] on rect at bounding box center [730, 249] width 18 height 18
click at [731, 248] on span "1 of 21" at bounding box center [739, 249] width 38 height 38
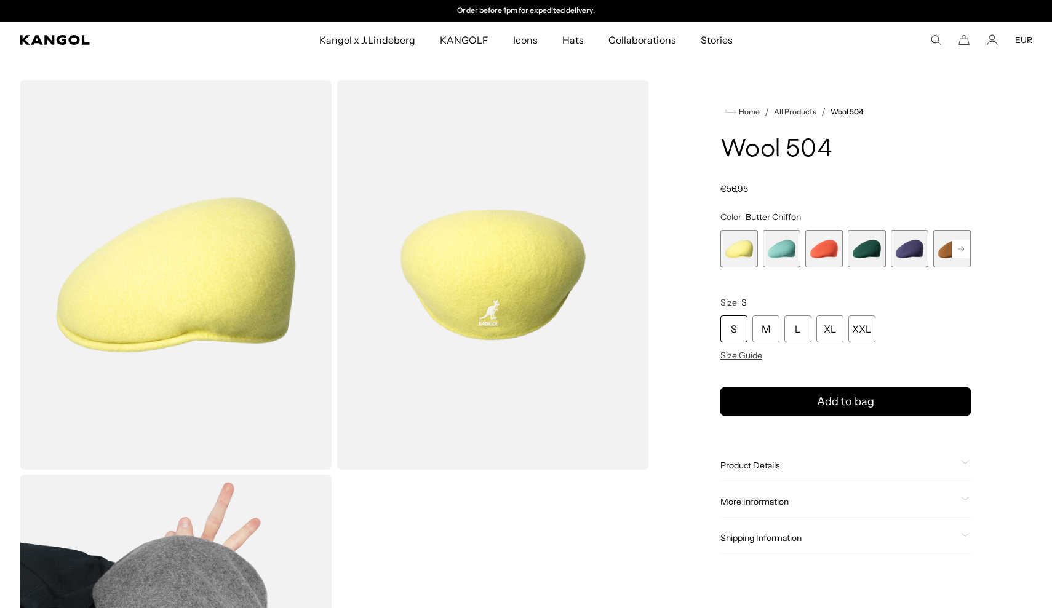
click at [794, 250] on span "2 of 21" at bounding box center [782, 249] width 38 height 38
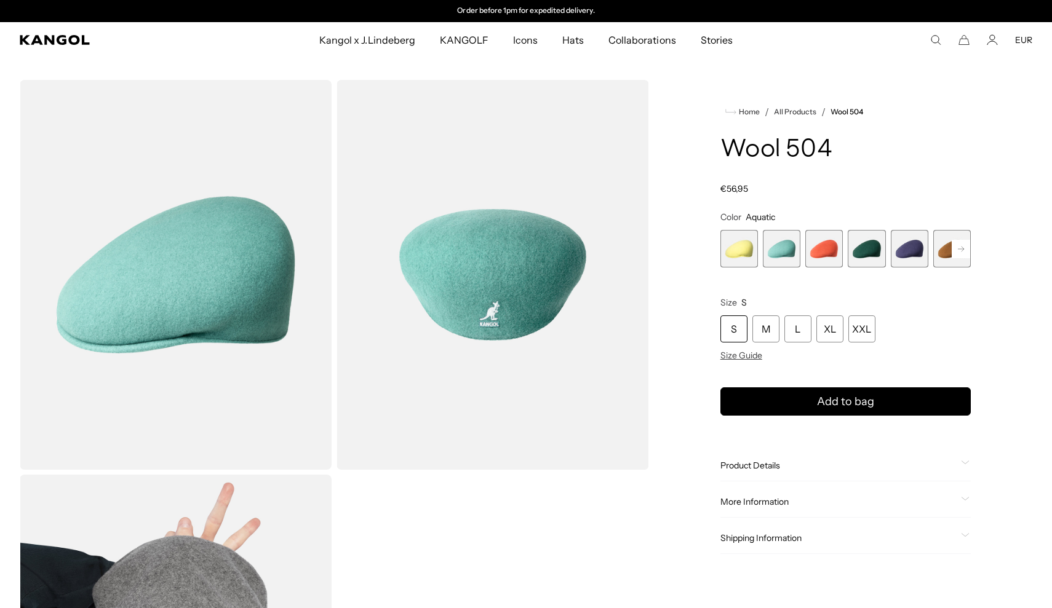
click at [815, 263] on span "3 of 21" at bounding box center [824, 249] width 38 height 38
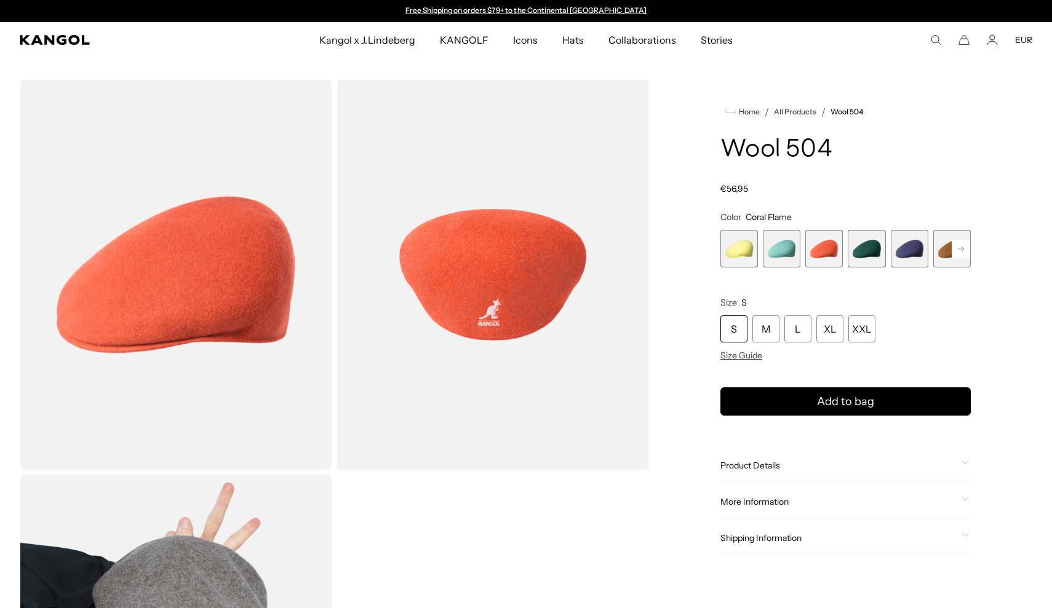
click at [913, 255] on span "5 of 21" at bounding box center [909, 249] width 38 height 38
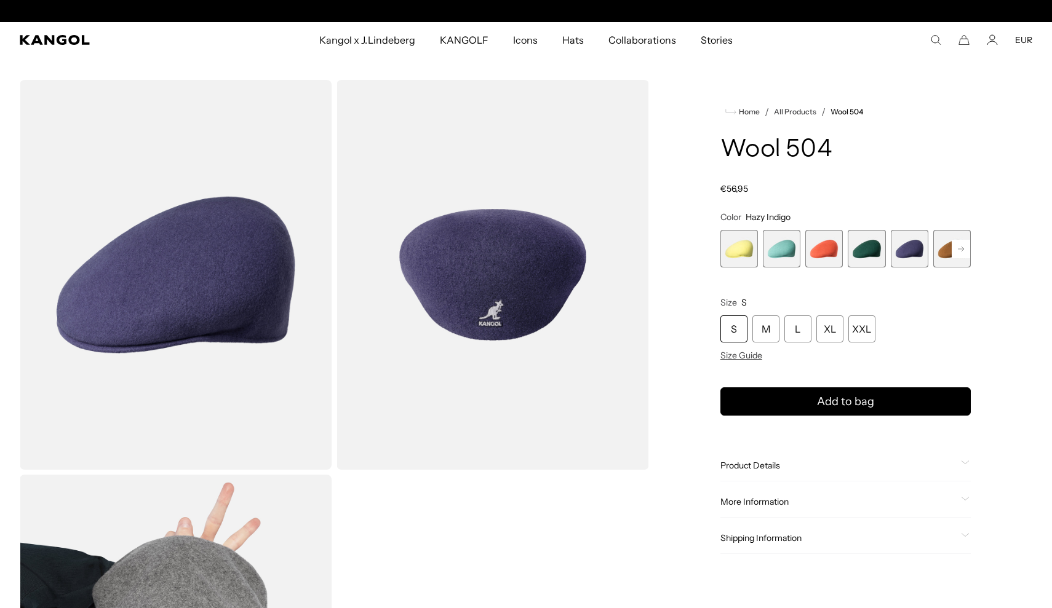
scroll to position [0, 253]
click at [959, 252] on rect at bounding box center [960, 249] width 18 height 18
click at [921, 247] on span "6 of 21" at bounding box center [909, 249] width 38 height 38
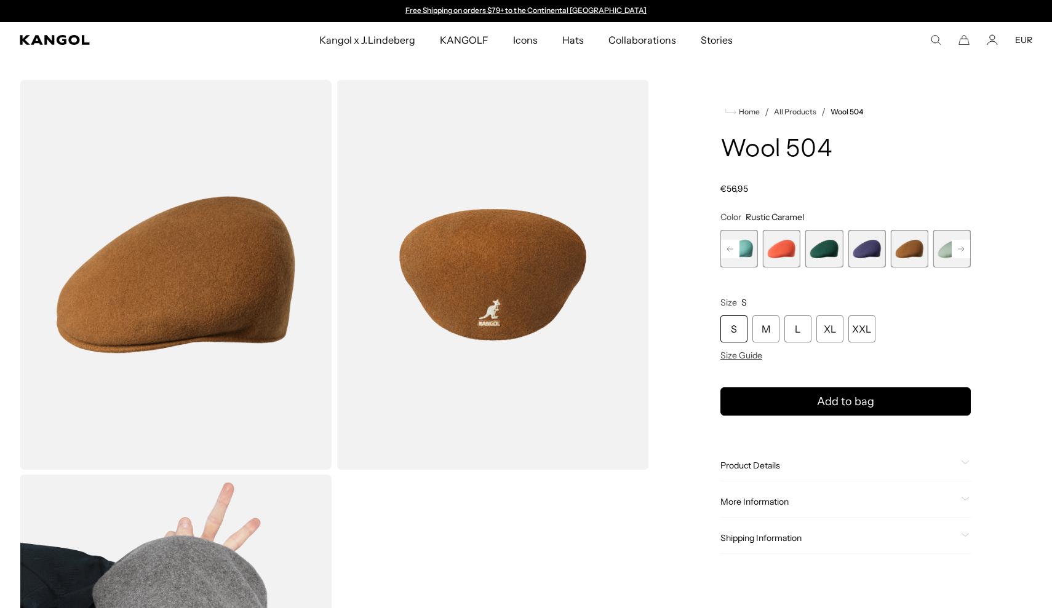
click at [963, 246] on rect at bounding box center [960, 249] width 18 height 18
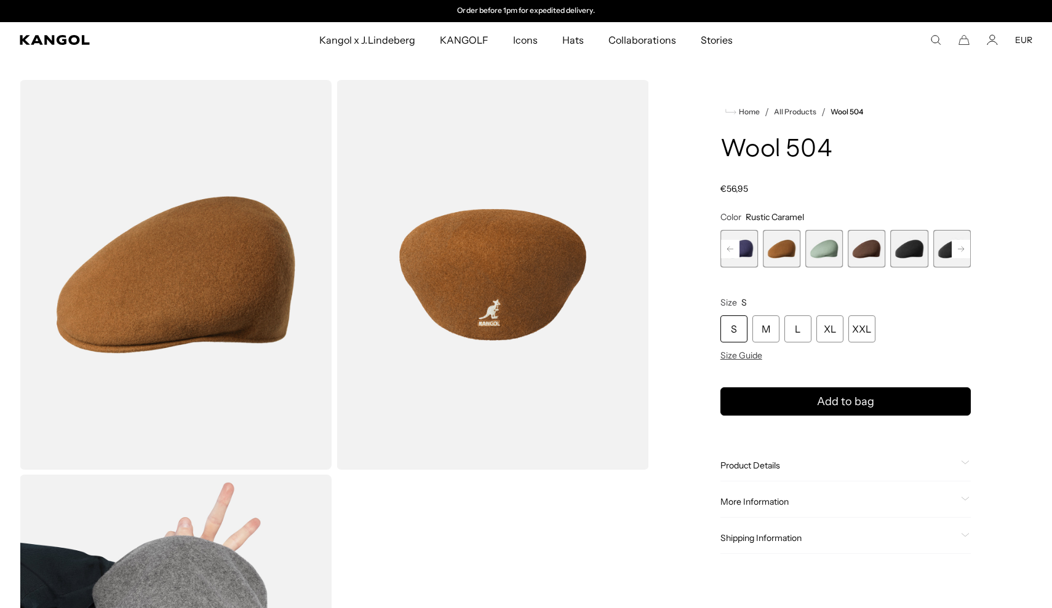
click at [963, 246] on rect at bounding box center [960, 249] width 18 height 18
click at [835, 245] on span "9 of 21" at bounding box center [824, 249] width 38 height 38
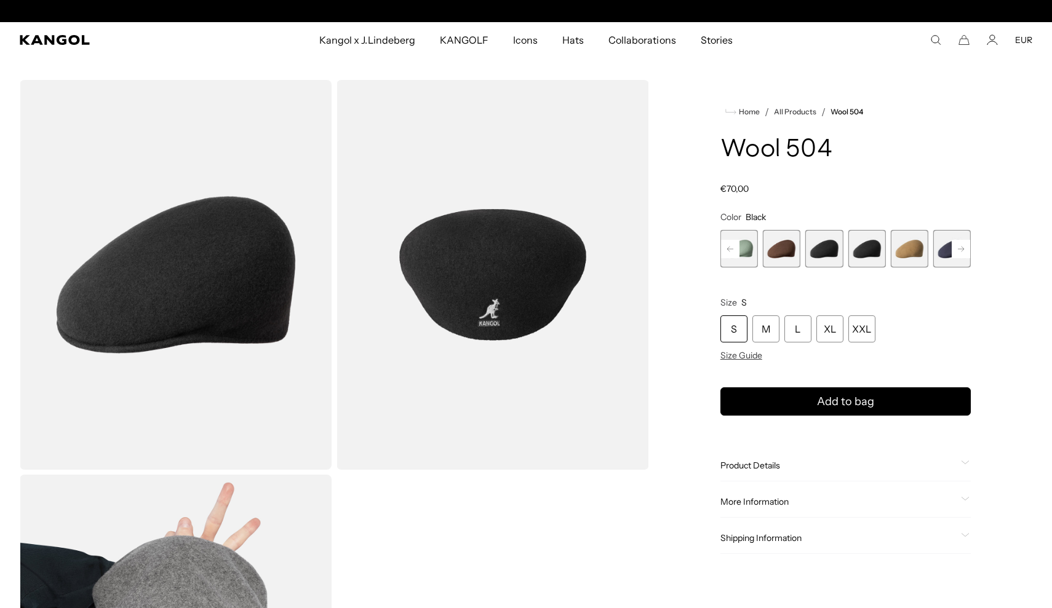
scroll to position [0, 253]
click at [961, 245] on rect at bounding box center [960, 249] width 18 height 18
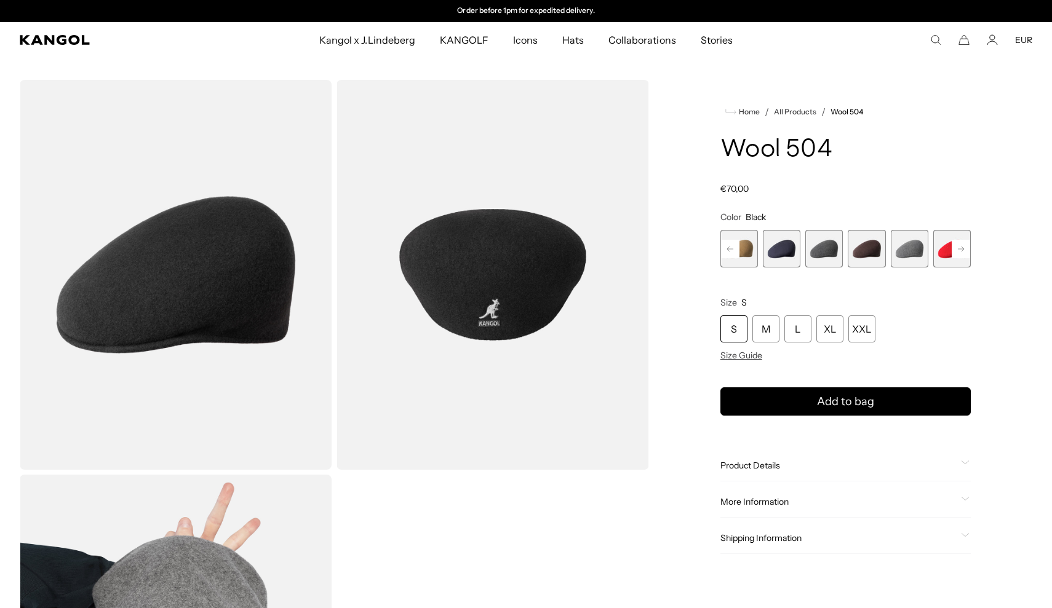
click at [961, 245] on rect at bounding box center [960, 249] width 18 height 18
click at [785, 255] on span "13 of 21" at bounding box center [782, 249] width 38 height 38
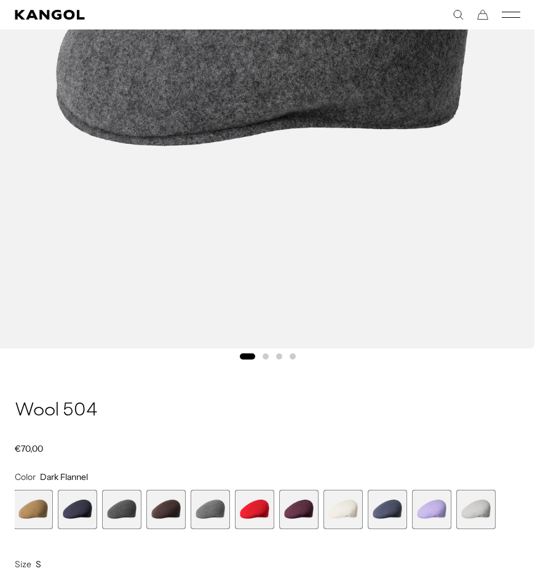
click at [216, 513] on span "15 of 21" at bounding box center [210, 509] width 39 height 39
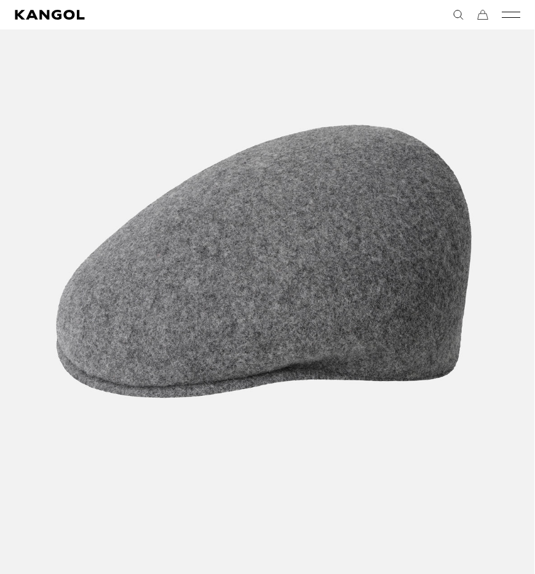
scroll to position [108, 0]
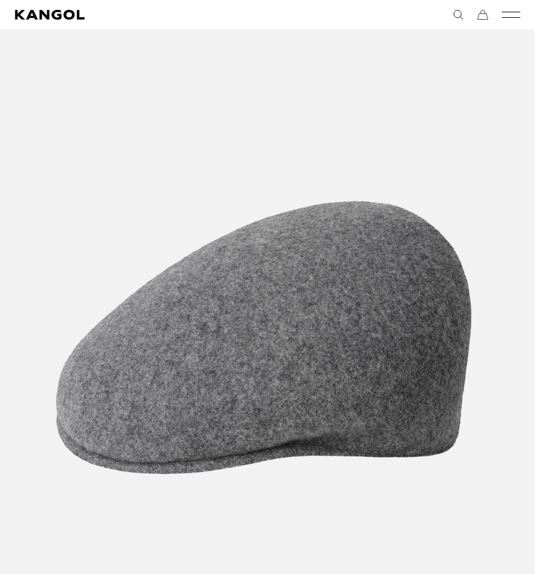
drag, startPoint x: 457, startPoint y: 324, endPoint x: 255, endPoint y: 312, distance: 202.7
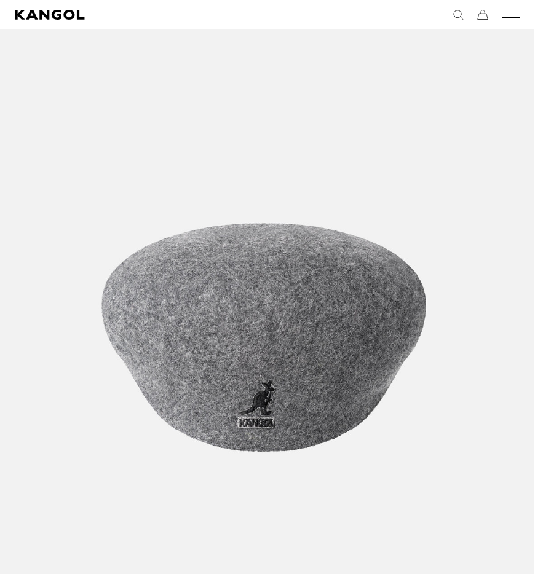
scroll to position [0, 253]
